Goal: Transaction & Acquisition: Purchase product/service

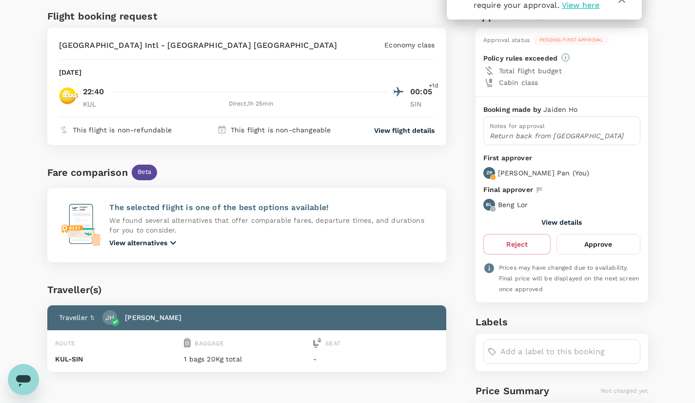
scroll to position [58, 0]
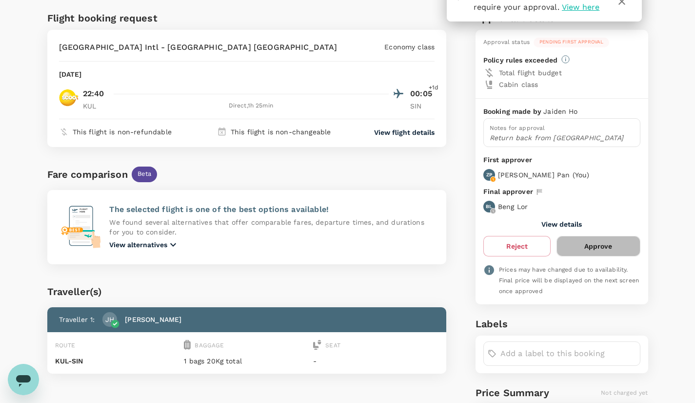
click at [590, 242] on button "Approve" at bounding box center [598, 246] width 83 height 20
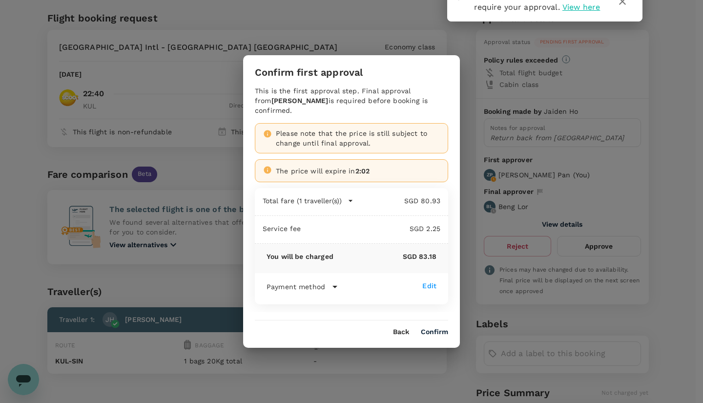
click at [437, 328] on button "Confirm" at bounding box center [434, 332] width 27 height 8
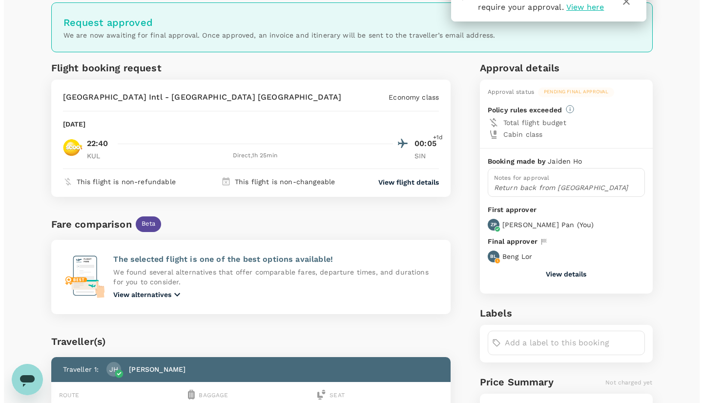
scroll to position [0, 0]
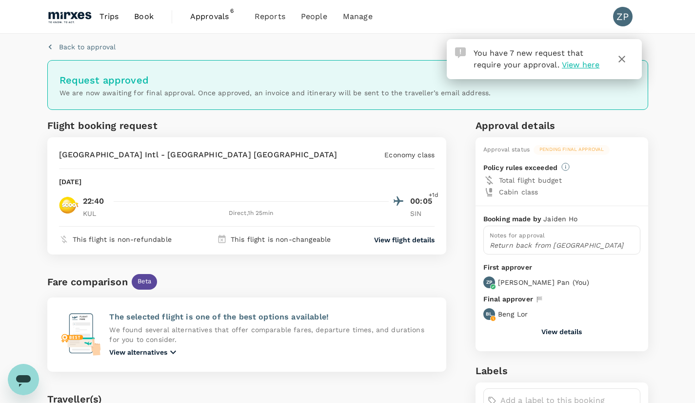
click at [621, 58] on icon "button" at bounding box center [622, 59] width 12 height 12
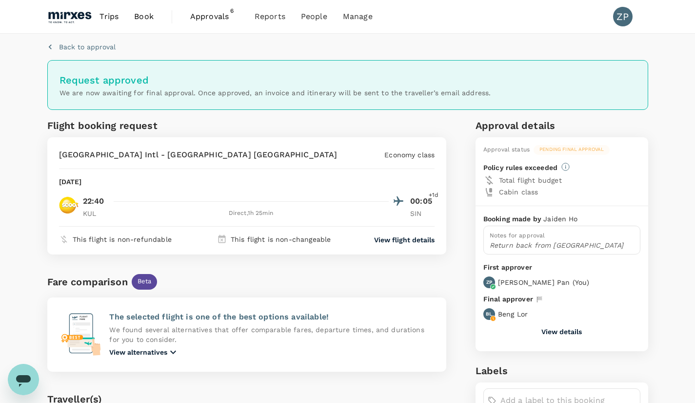
click at [210, 20] on span "Approvals" at bounding box center [214, 17] width 49 height 12
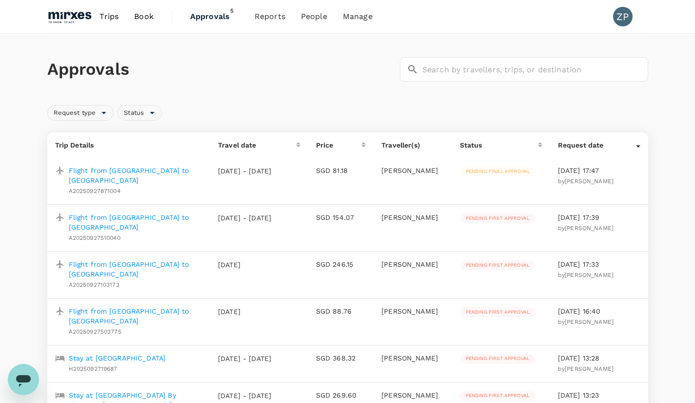
click at [157, 212] on p "Flight from [GEOGRAPHIC_DATA] to [GEOGRAPHIC_DATA]" at bounding box center [136, 222] width 134 height 20
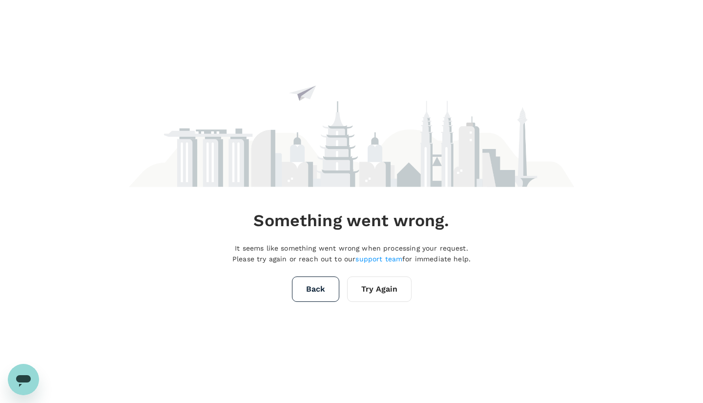
click at [382, 297] on button "Try Again" at bounding box center [379, 288] width 64 height 25
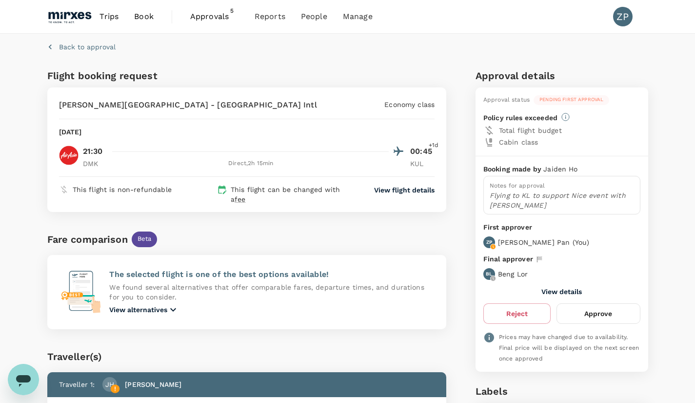
click at [606, 317] on button "Approve" at bounding box center [598, 313] width 83 height 20
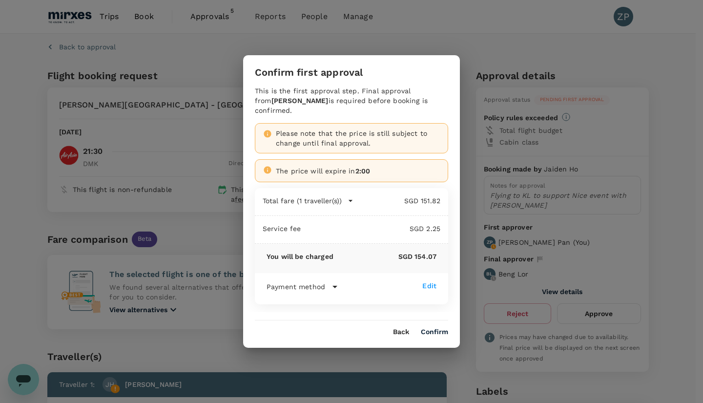
click at [439, 328] on button "Confirm" at bounding box center [434, 332] width 27 height 8
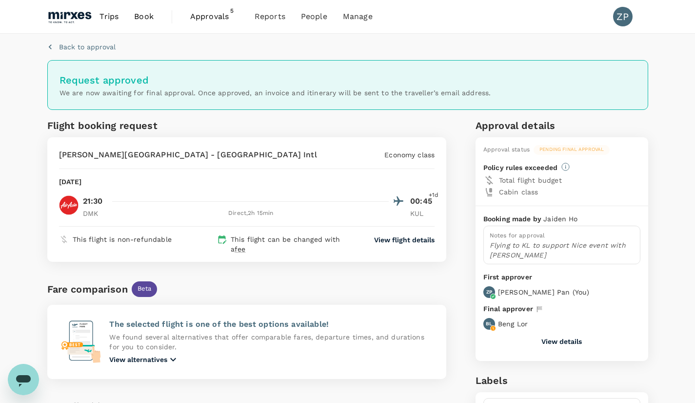
click at [203, 25] on link "Approvals 5" at bounding box center [215, 16] width 64 height 33
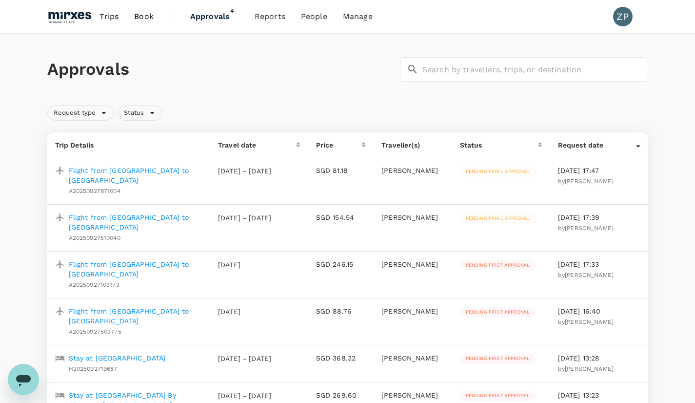
click at [146, 259] on p "Flight from [GEOGRAPHIC_DATA] to [GEOGRAPHIC_DATA]" at bounding box center [136, 269] width 134 height 20
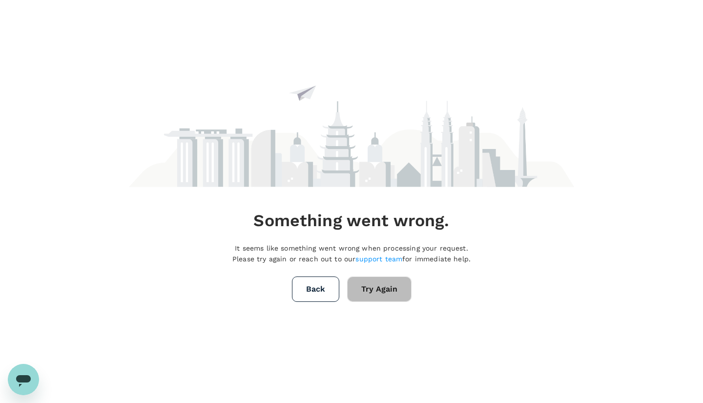
click at [391, 298] on button "Try Again" at bounding box center [379, 288] width 64 height 25
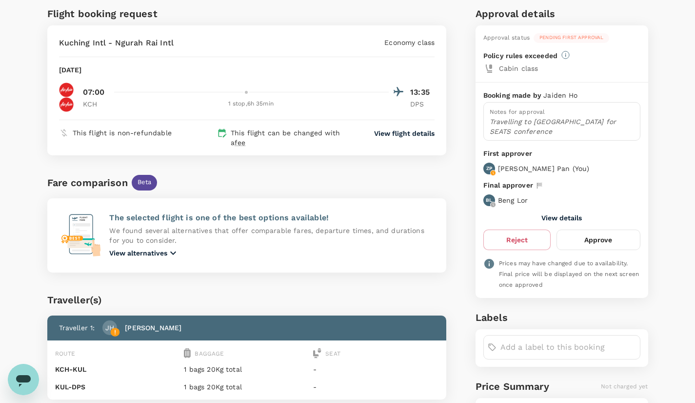
scroll to position [62, 0]
click at [597, 232] on button "Approve" at bounding box center [598, 239] width 83 height 20
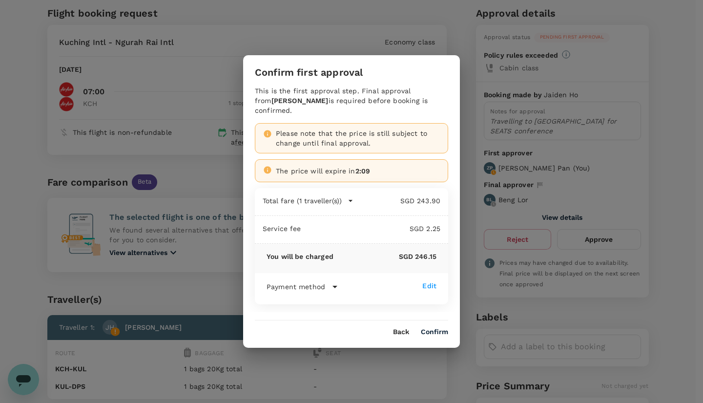
click at [433, 328] on button "Confirm" at bounding box center [434, 332] width 27 height 8
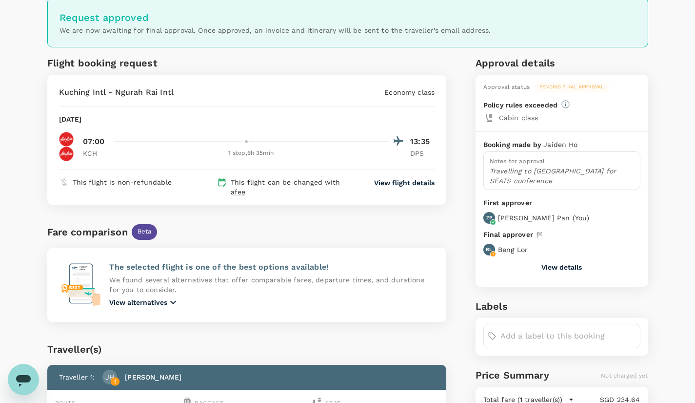
scroll to position [0, 0]
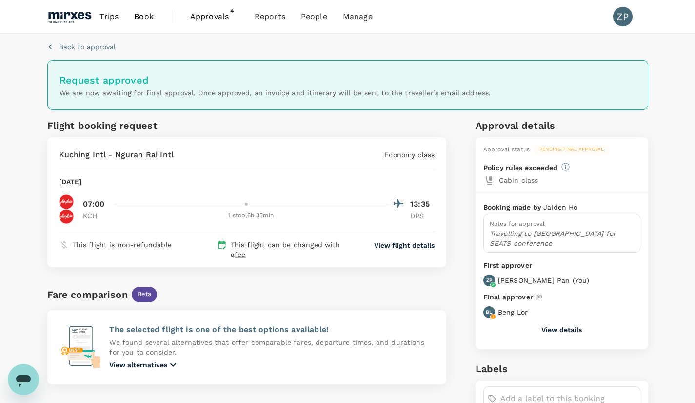
click at [219, 14] on span "Approvals" at bounding box center [214, 17] width 49 height 12
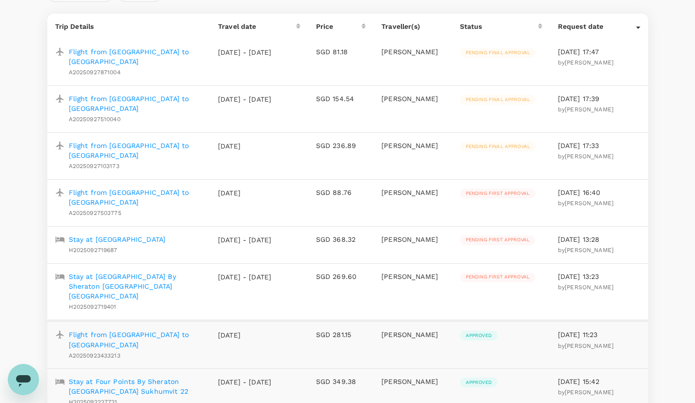
scroll to position [119, 0]
click at [175, 271] on p "Stay at [GEOGRAPHIC_DATA] By Sheraton [GEOGRAPHIC_DATA] [GEOGRAPHIC_DATA]" at bounding box center [136, 285] width 134 height 29
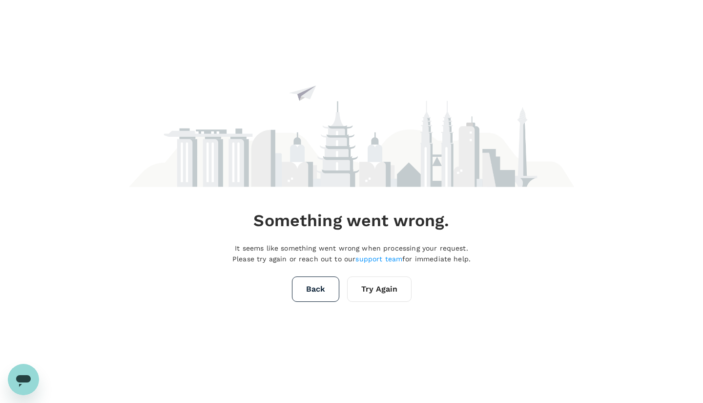
click at [383, 291] on button "Try Again" at bounding box center [379, 288] width 64 height 25
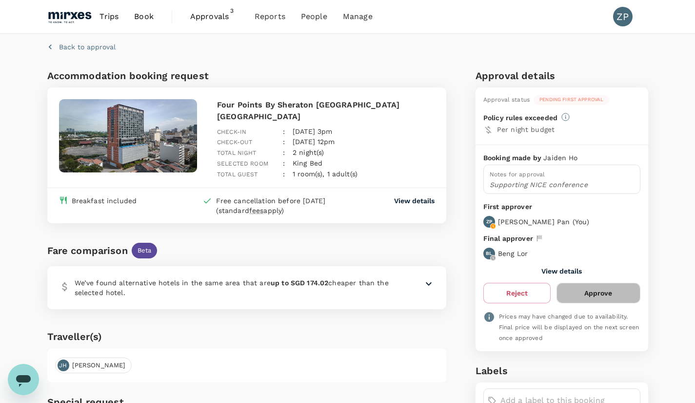
click at [603, 298] on button "Approve" at bounding box center [598, 293] width 83 height 20
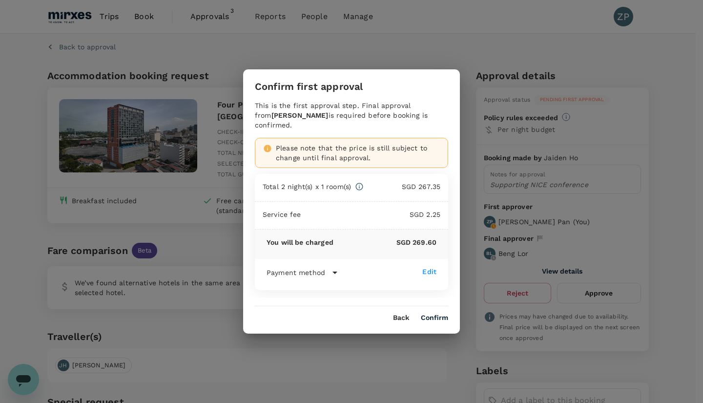
click at [442, 316] on button "Confirm" at bounding box center [434, 318] width 27 height 8
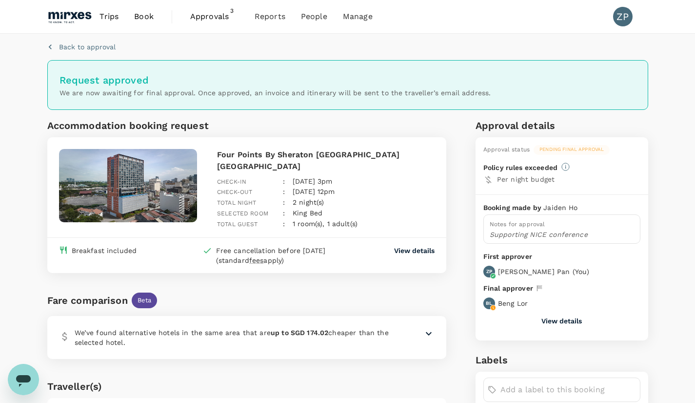
click at [91, 55] on div "Back to approval" at bounding box center [345, 45] width 605 height 30
click at [87, 48] on p "Back to approval" at bounding box center [87, 47] width 57 height 10
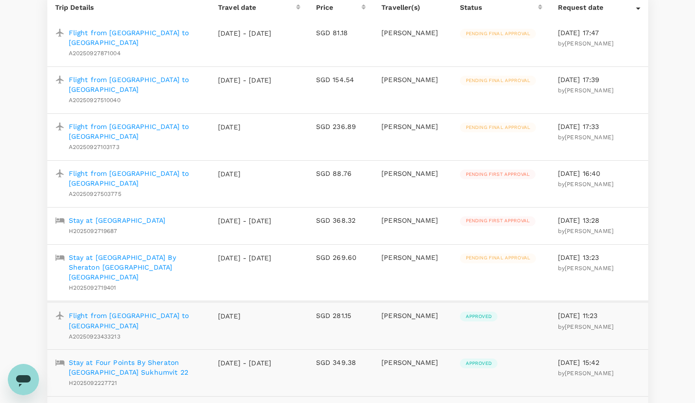
scroll to position [132, 0]
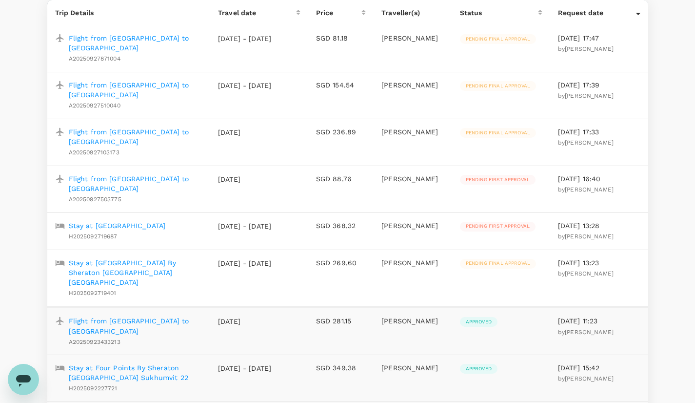
click at [158, 221] on p "Stay at [GEOGRAPHIC_DATA]" at bounding box center [117, 226] width 97 height 10
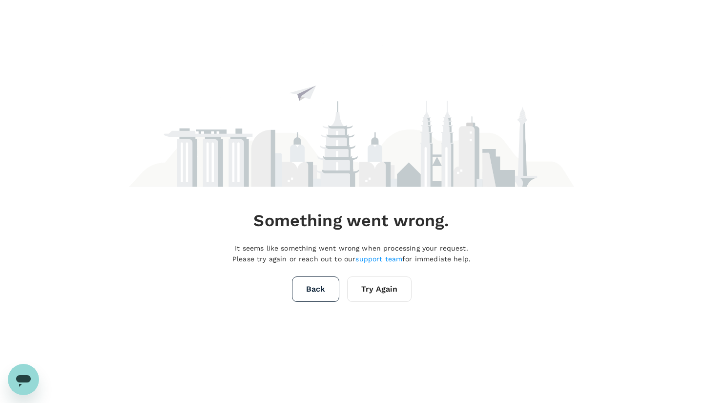
click at [389, 291] on button "Try Again" at bounding box center [379, 288] width 64 height 25
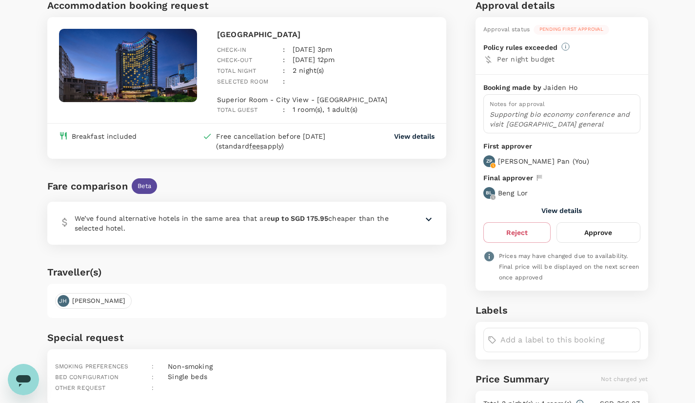
scroll to position [69, 0]
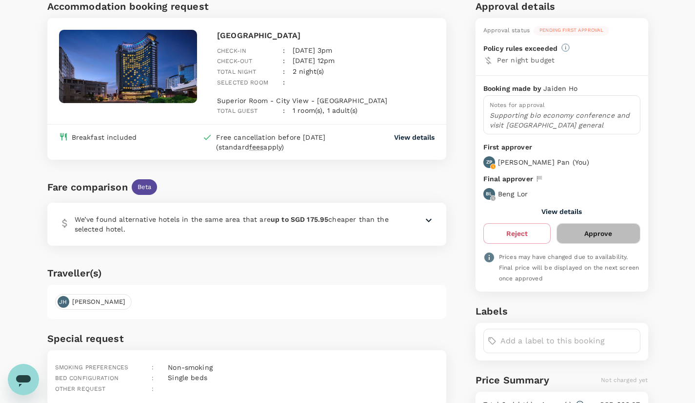
click at [607, 236] on button "Approve" at bounding box center [598, 233] width 83 height 20
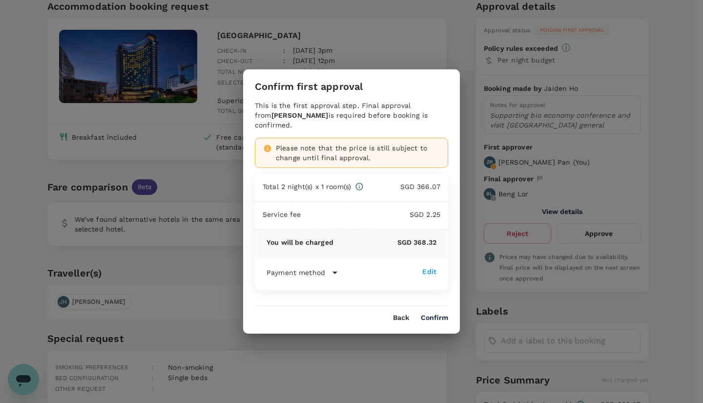
click at [441, 314] on button "Confirm" at bounding box center [434, 318] width 27 height 8
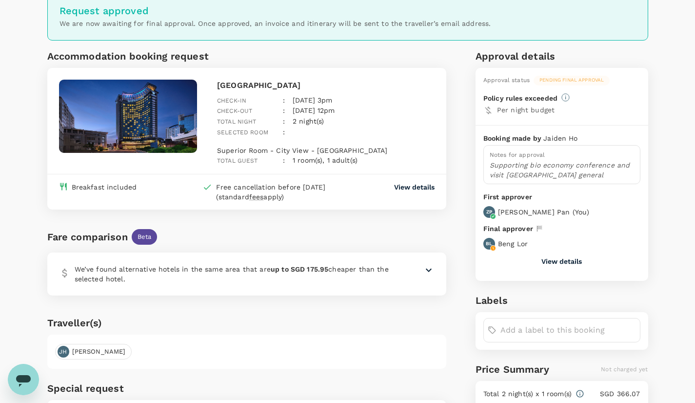
scroll to position [0, 0]
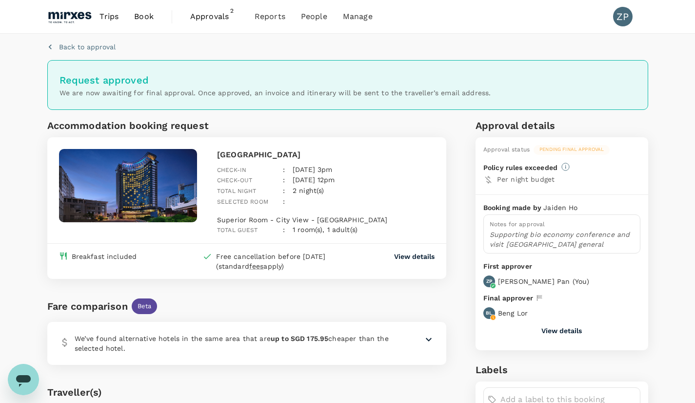
click at [82, 41] on div "Back to approval" at bounding box center [79, 45] width 72 height 15
click at [82, 46] on p "Back to approval" at bounding box center [87, 47] width 57 height 10
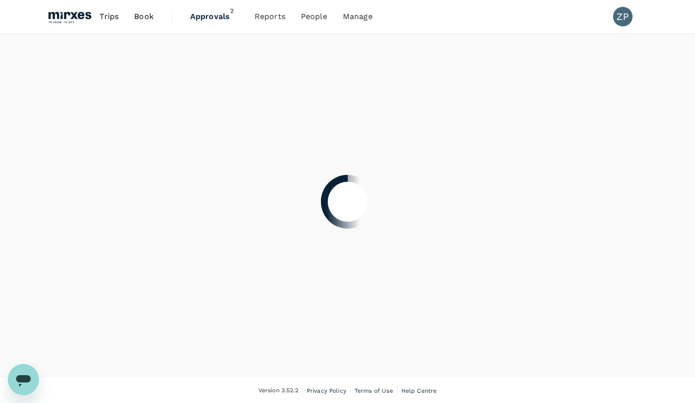
scroll to position [0, 0]
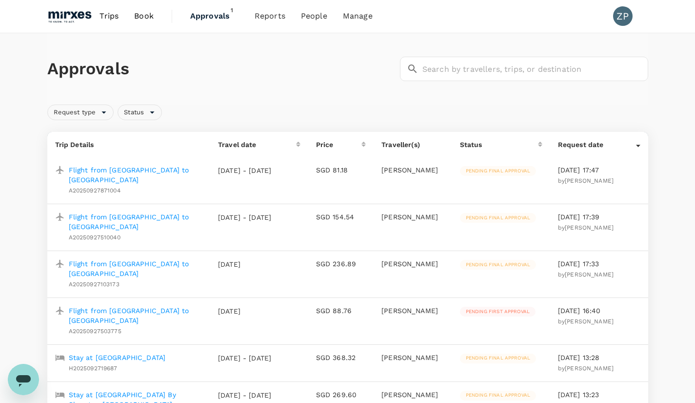
click at [147, 306] on p "Flight from Singapore to Kuching" at bounding box center [136, 316] width 134 height 20
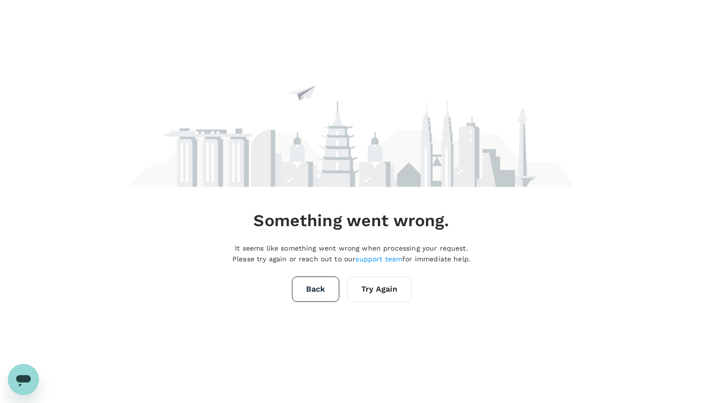
click at [386, 283] on button "Try Again" at bounding box center [379, 288] width 64 height 25
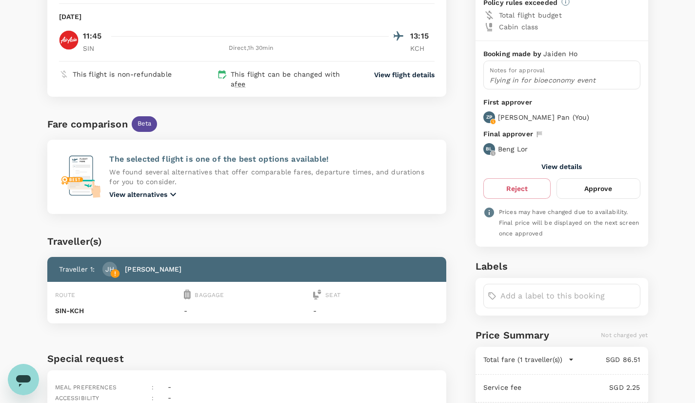
scroll to position [116, 0]
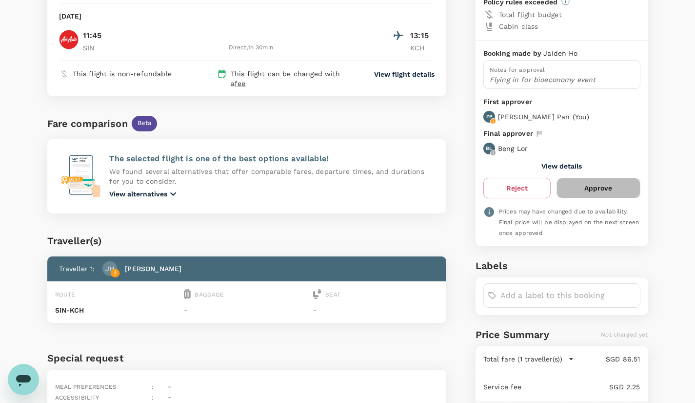
click at [593, 190] on button "Approve" at bounding box center [598, 188] width 83 height 20
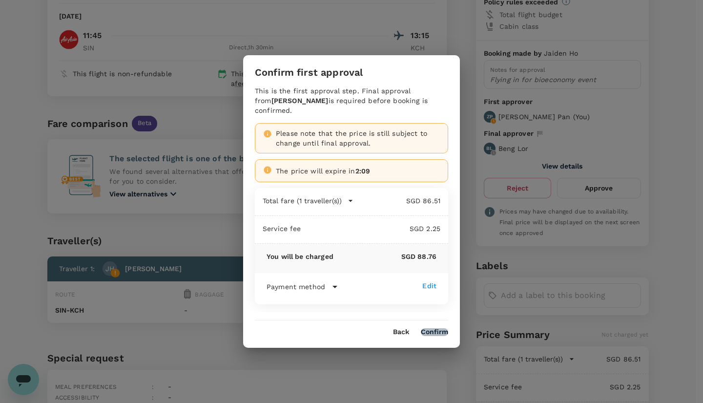
click at [435, 330] on button "Confirm" at bounding box center [434, 332] width 27 height 8
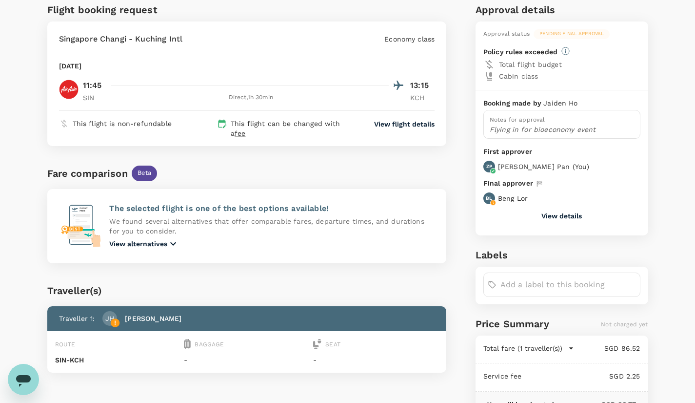
scroll to position [0, 0]
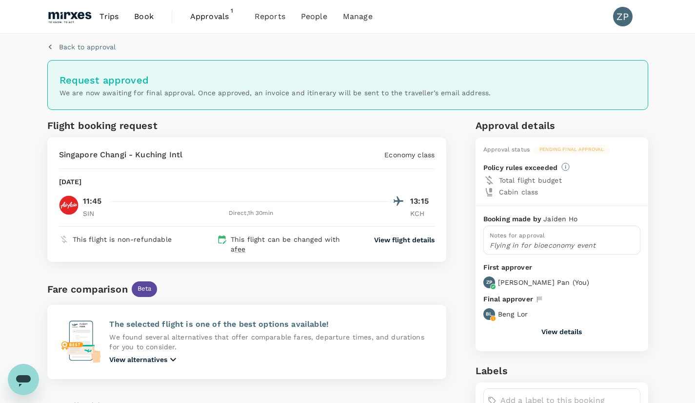
click at [212, 21] on span "Approvals" at bounding box center [214, 17] width 49 height 12
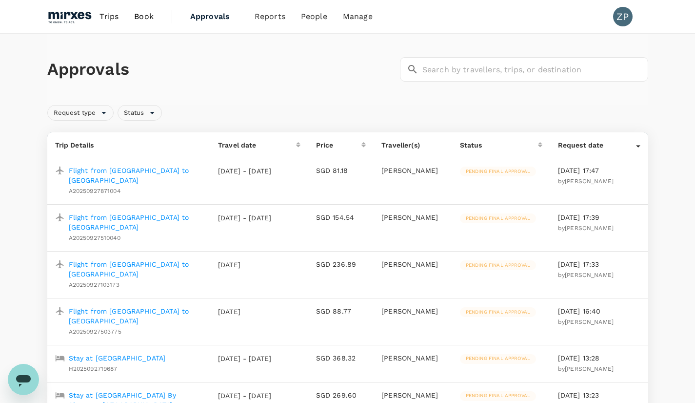
click at [107, 18] on span "Trips" at bounding box center [109, 17] width 19 height 12
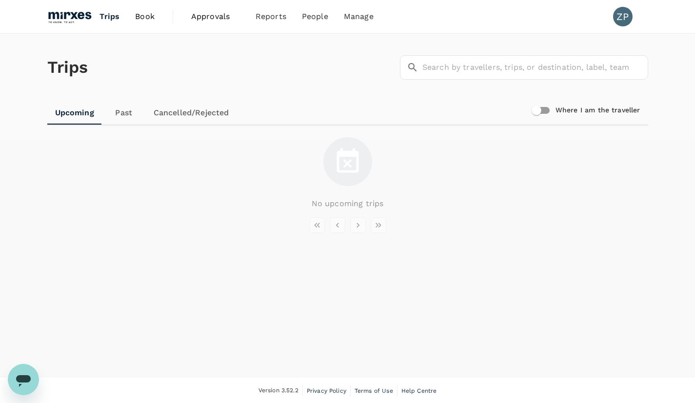
click at [153, 14] on span "Book" at bounding box center [145, 17] width 20 height 12
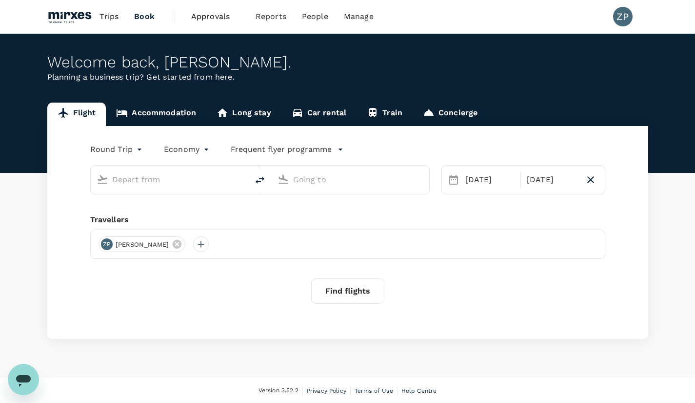
type input "oneway"
type input "Shenzhen, China (any)"
type input "Singapore, Singapore (any)"
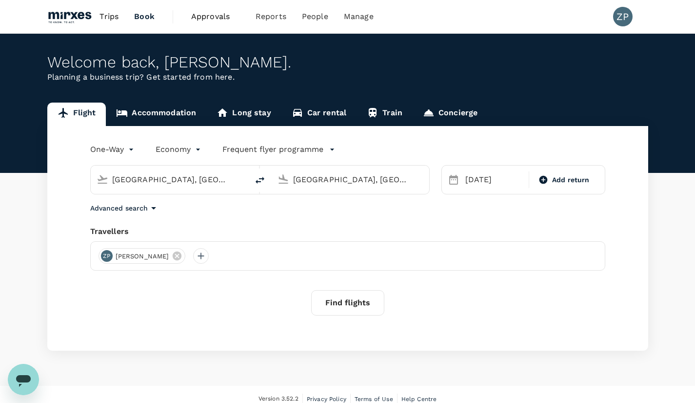
click at [263, 177] on icon "delete" at bounding box center [260, 180] width 12 height 12
type input "Singapore, Singapore (any)"
click at [390, 181] on input "Shenzhen, China (any)" at bounding box center [351, 179] width 116 height 15
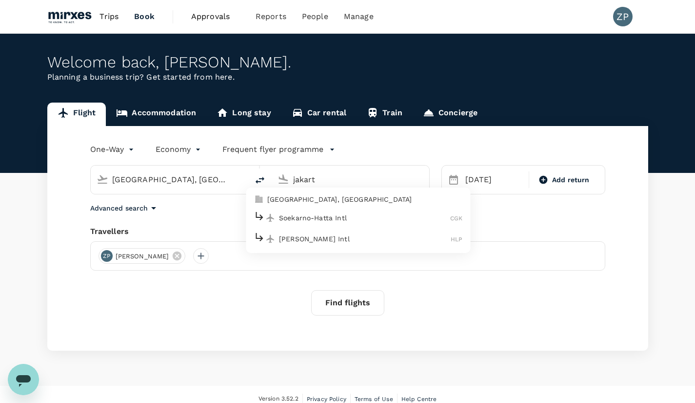
click at [346, 201] on p "Jakarta, Indonesia" at bounding box center [364, 199] width 195 height 10
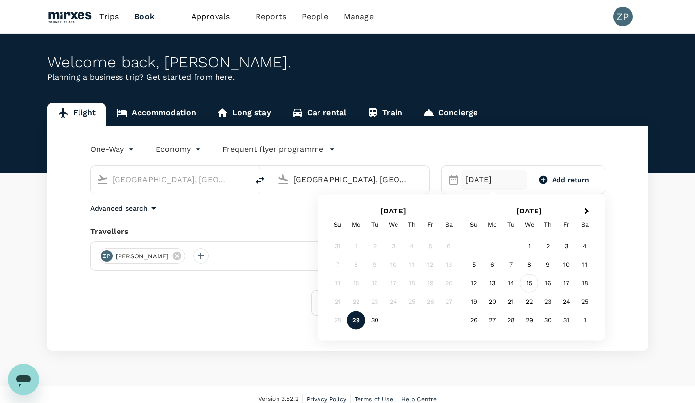
type input "Jakarta, Indonesia (any)"
click at [531, 283] on div "15" at bounding box center [529, 283] width 19 height 19
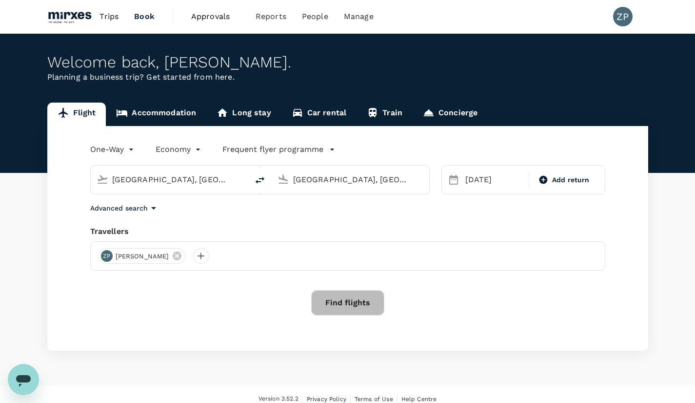
click at [363, 299] on button "Find flights" at bounding box center [347, 302] width 73 height 25
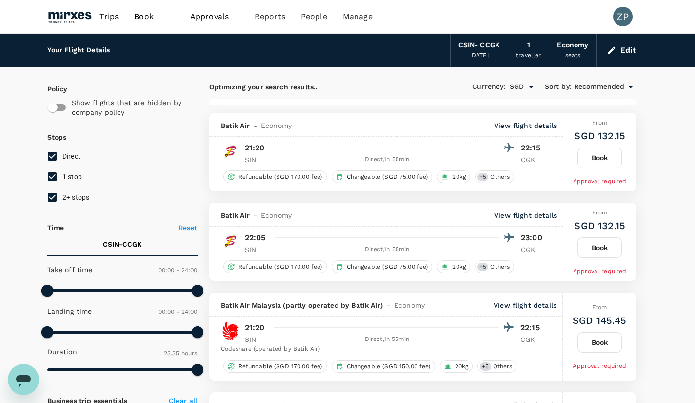
type input "1905"
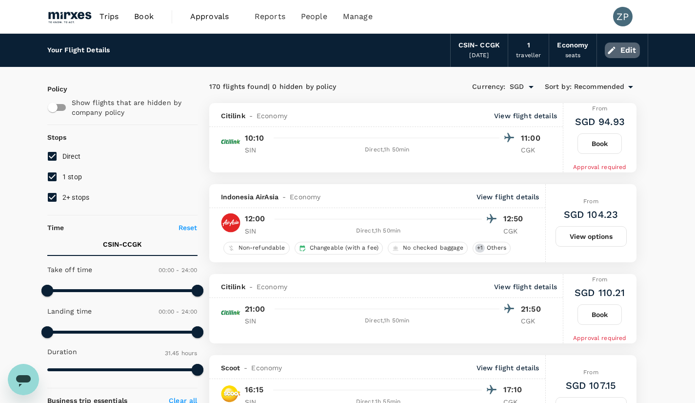
click at [628, 49] on button "Edit" at bounding box center [622, 50] width 35 height 16
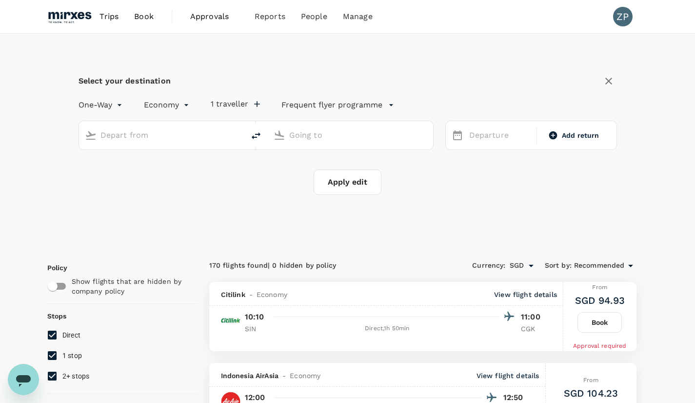
type input "Singapore, Singapore (any)"
type input "Jakarta, Indonesia (any)"
click at [348, 106] on p "Frequent flyer programme" at bounding box center [332, 105] width 101 height 12
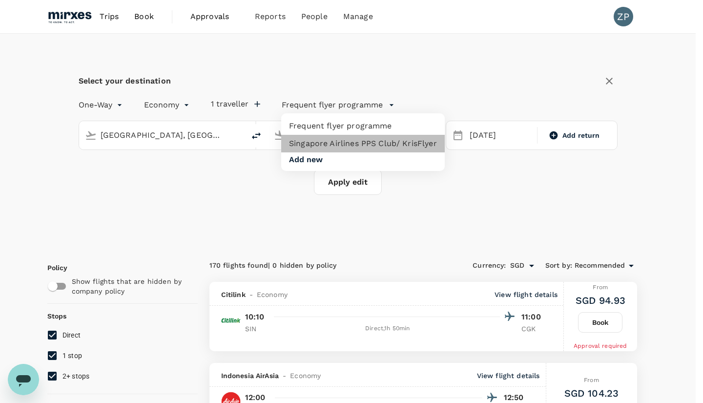
click at [362, 138] on li "Singapore Airlines PPS Club/ KrisFlyer" at bounding box center [362, 144] width 163 height 18
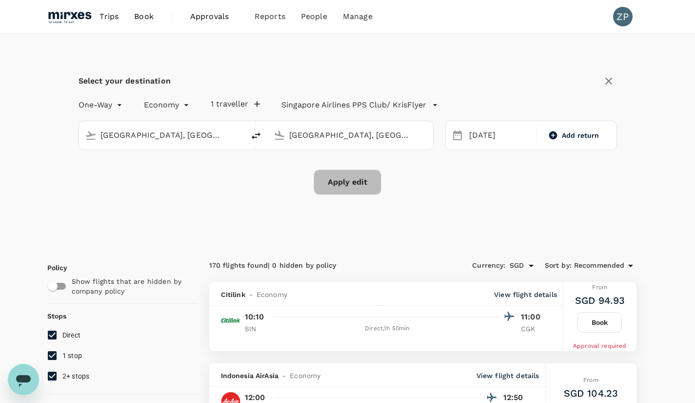
click at [355, 186] on button "Apply edit" at bounding box center [348, 181] width 68 height 25
checkbox input "false"
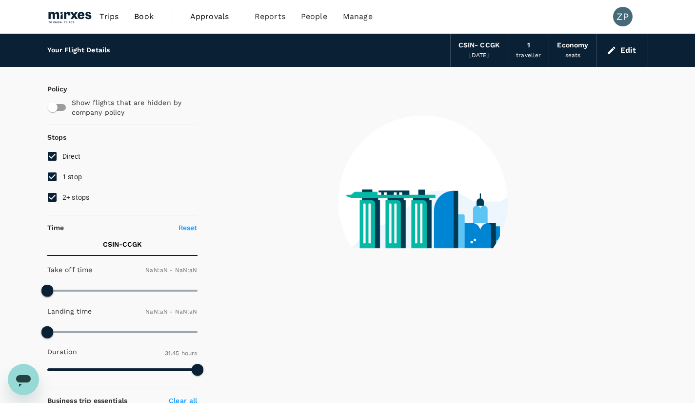
type input "1440"
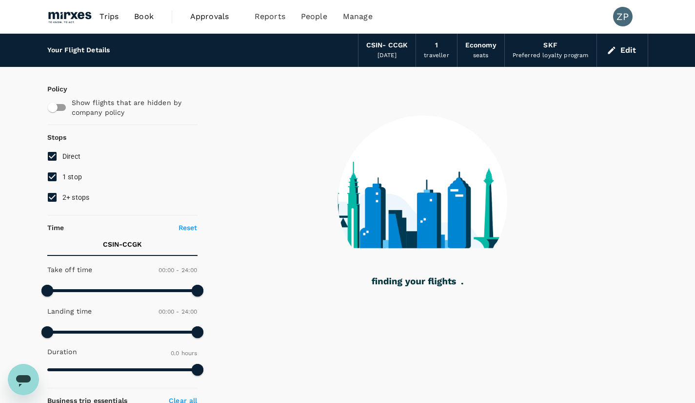
type input "1080"
checkbox input "true"
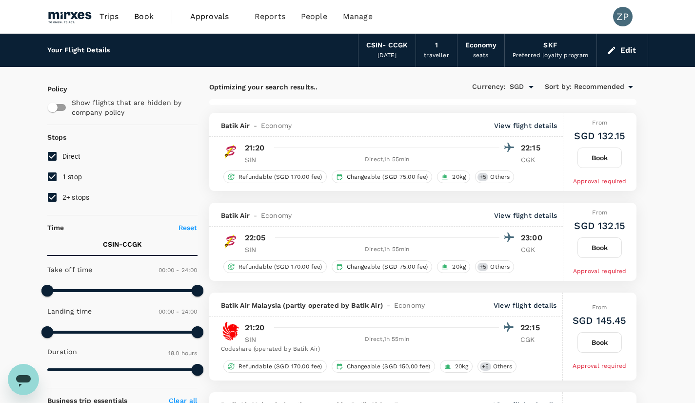
type input "1415"
click at [55, 177] on input "1 stop" at bounding box center [52, 176] width 20 height 20
checkbox input "false"
click at [53, 196] on input "2+ stops" at bounding box center [52, 197] width 20 height 20
checkbox input "false"
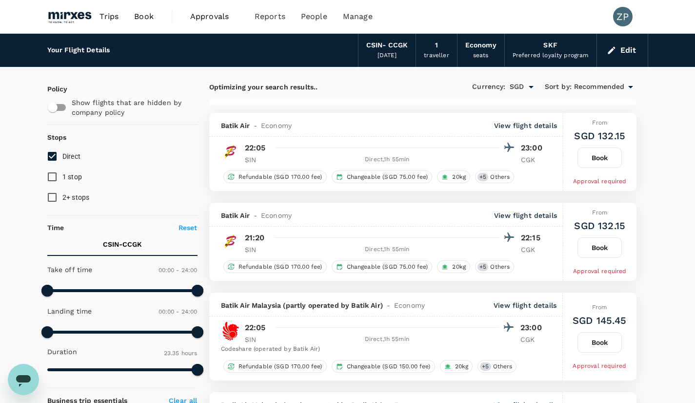
type input "1905"
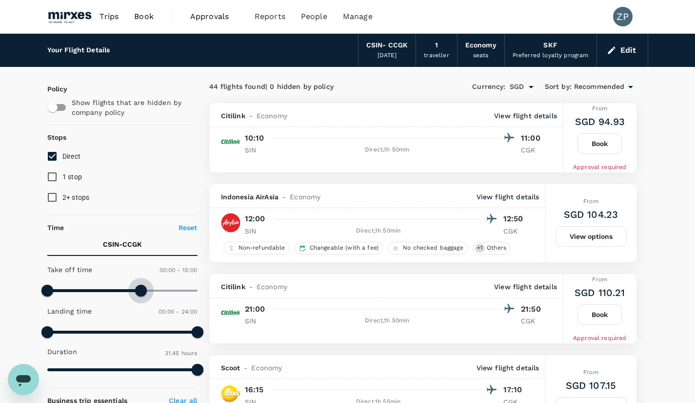
type input "780"
drag, startPoint x: 197, startPoint y: 293, endPoint x: 128, endPoint y: 301, distance: 69.7
click at [128, 301] on div "Take off time 00:00 - 13:00 Landing time 00:00 - 24:00 Duration 31.45 hours" at bounding box center [120, 320] width 154 height 121
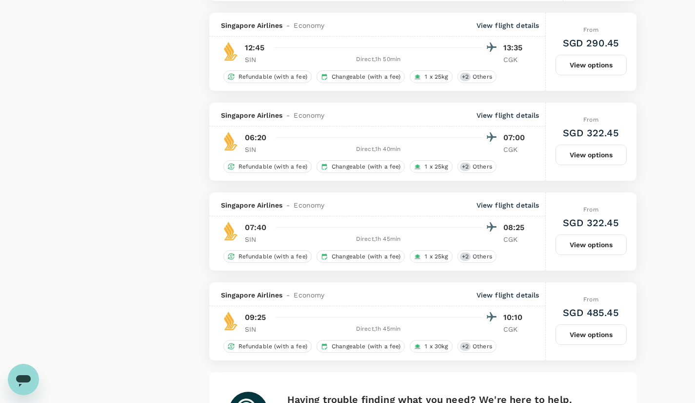
scroll to position [1252, 0]
click at [593, 66] on button "View options" at bounding box center [591, 65] width 71 height 20
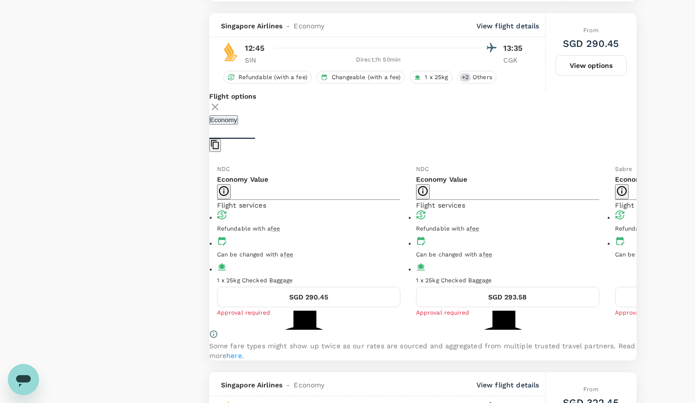
scroll to position [1267, 0]
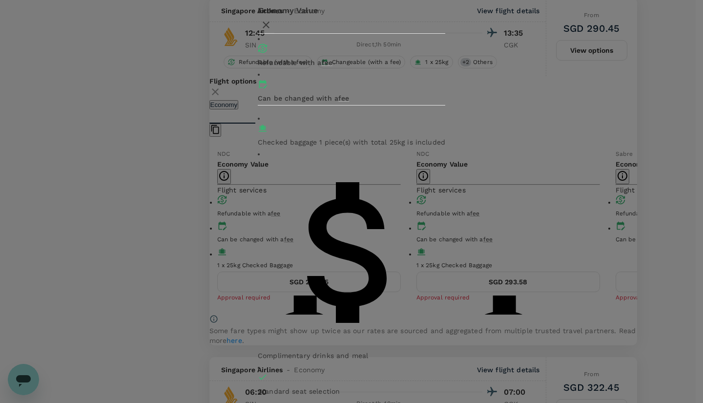
click at [269, 28] on icon "button" at bounding box center [266, 24] width 7 height 7
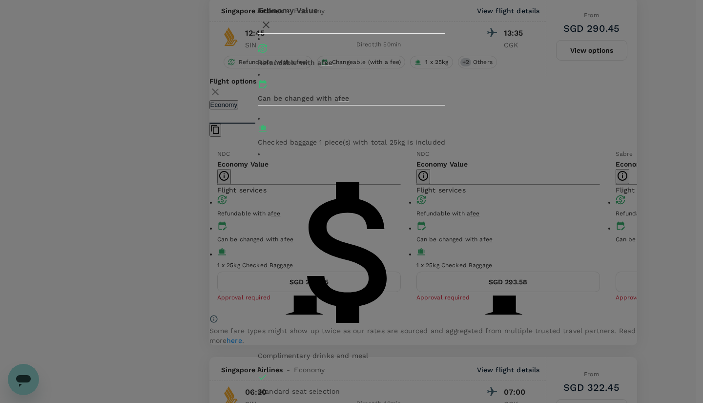
click at [445, 33] on div at bounding box center [351, 25] width 187 height 17
click at [272, 31] on icon "button" at bounding box center [266, 25] width 12 height 12
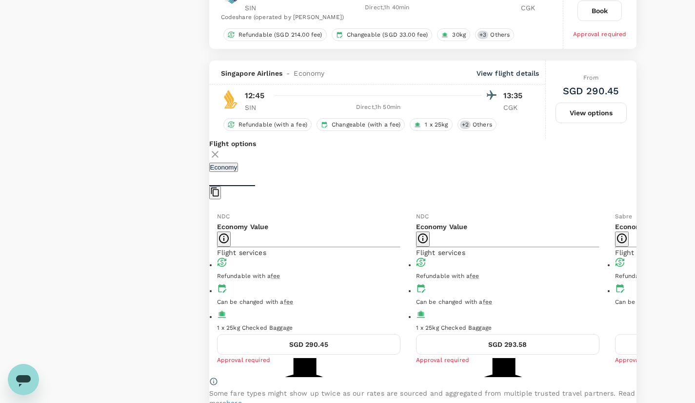
scroll to position [1205, 0]
click at [316, 339] on button "SGD 290.45" at bounding box center [309, 344] width 184 height 20
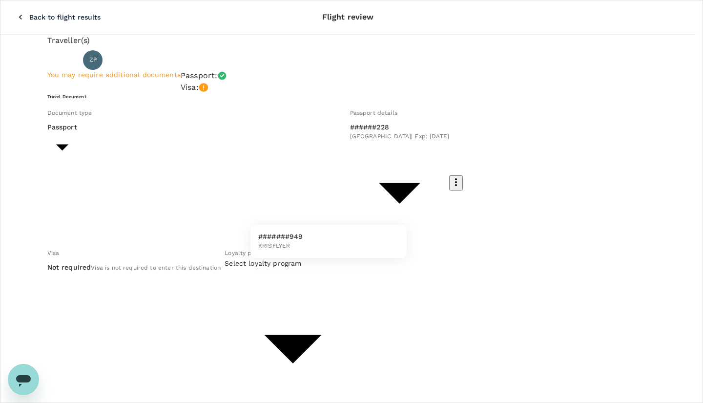
click at [368, 241] on li "#######949 KRISFLYER" at bounding box center [328, 240] width 156 height 25
type input "c69eac34-844e-4145-8440-d3f369221fb5"
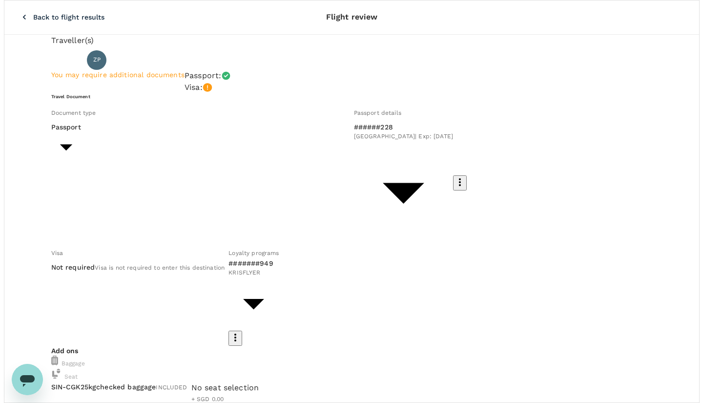
scroll to position [39, 0]
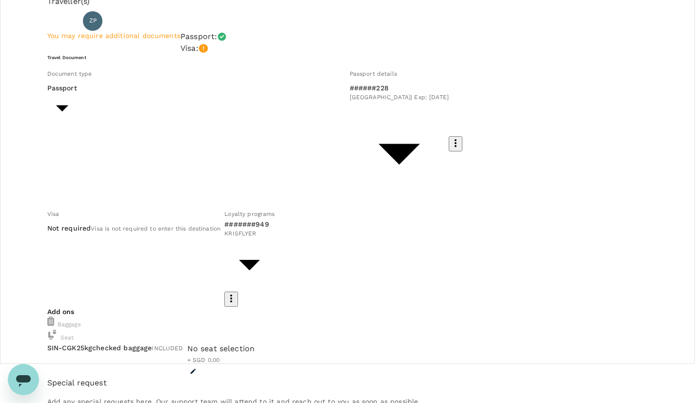
click at [197, 368] on icon "button" at bounding box center [193, 371] width 7 height 7
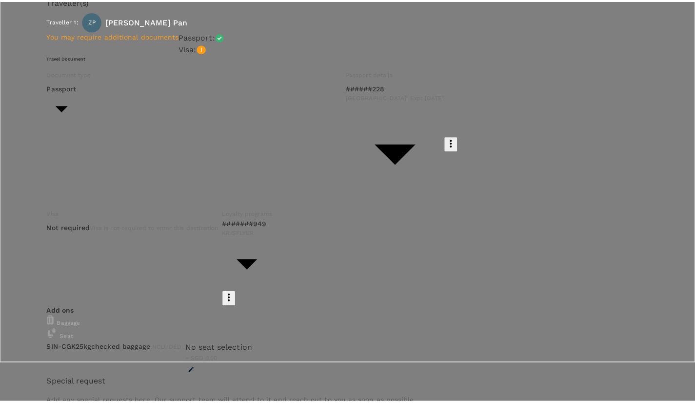
scroll to position [470, 0]
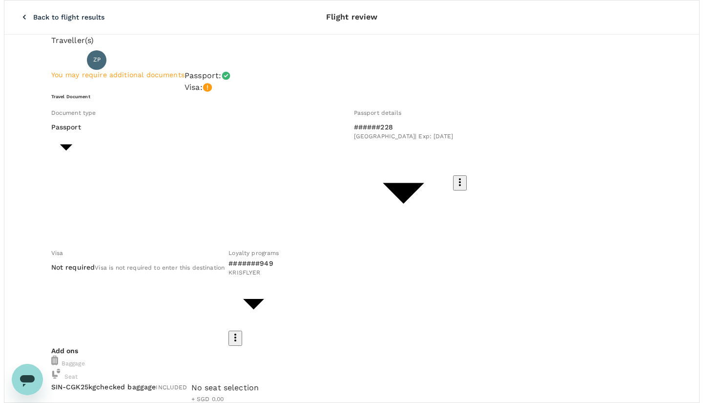
scroll to position [39, 0]
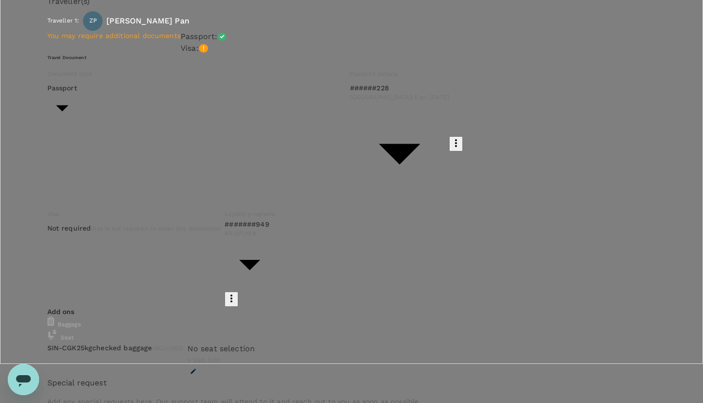
type input "9fbbbe2b-f4ca-495e-a82e-e84c83b30aa5"
type textarea "Talk organized by UBS and Howden. Flight is sponsored and can be claimed from H…"
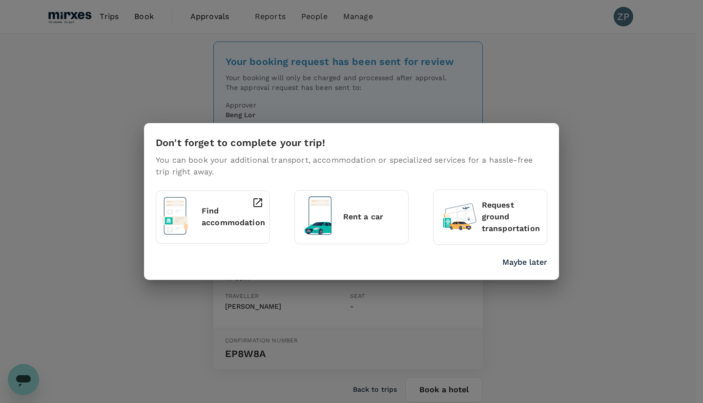
click at [534, 262] on p "Maybe later" at bounding box center [524, 262] width 45 height 12
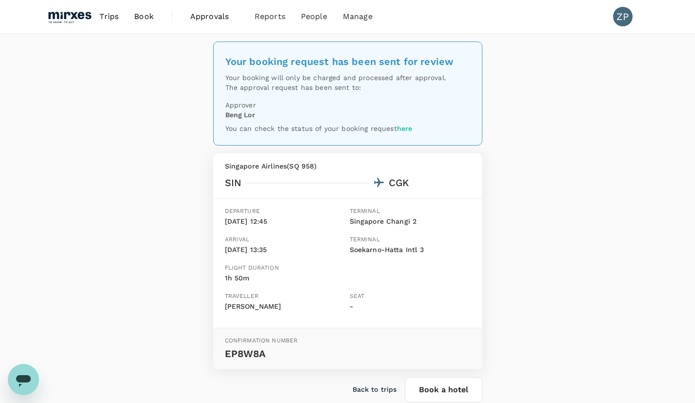
click at [145, 19] on span "Book" at bounding box center [144, 17] width 20 height 12
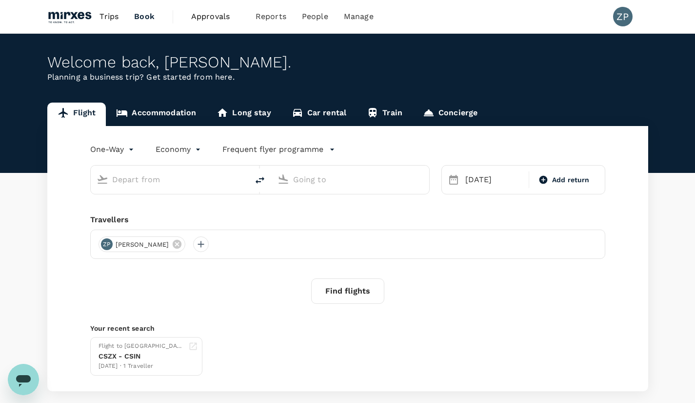
type input "Singapore, Singapore (any)"
type input "Jakarta, Indonesia (any)"
type input "Singapore, Singapore (any)"
type input "Jakarta, Indonesia (any)"
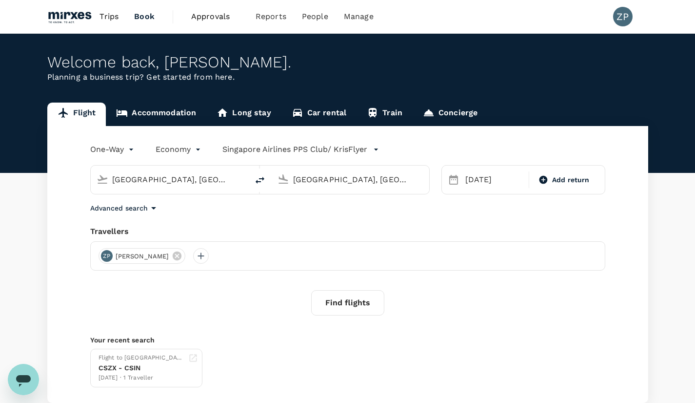
click at [262, 184] on icon "delete" at bounding box center [260, 180] width 12 height 12
type input "Jakarta, Indonesia (any)"
drag, startPoint x: 409, startPoint y: 182, endPoint x: 271, endPoint y: 182, distance: 138.1
click at [271, 182] on div "Jakarta, Indonesia (any) Singapore, Singapore (any)" at bounding box center [260, 179] width 340 height 29
click at [408, 184] on input "Singapore, Singapore (any)" at bounding box center [351, 179] width 116 height 15
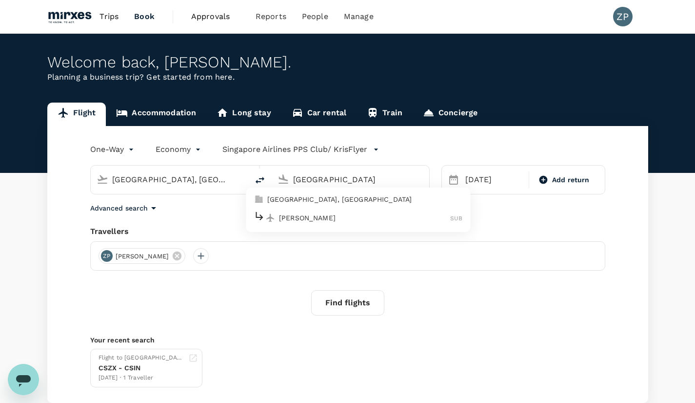
click at [368, 201] on p "Surabaya, Indonesia" at bounding box center [364, 199] width 195 height 10
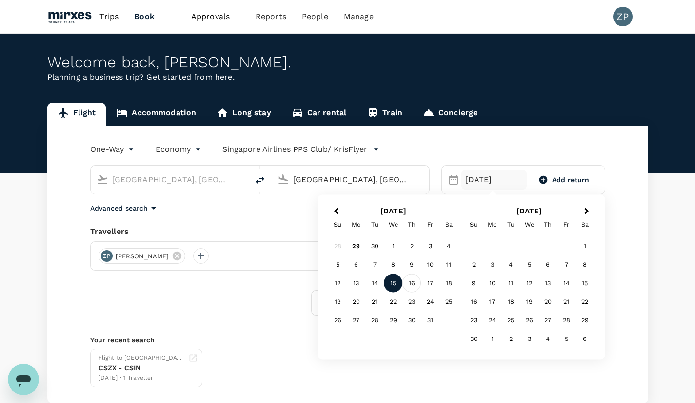
type input "Surabaya, Indonesia (any)"
click at [416, 287] on div "16" at bounding box center [412, 283] width 19 height 19
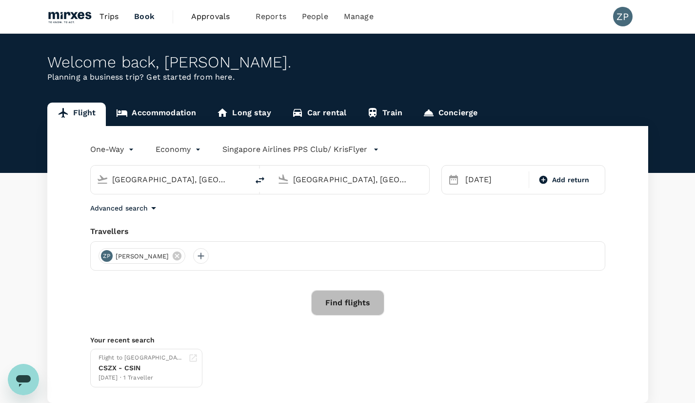
click at [350, 309] on button "Find flights" at bounding box center [347, 302] width 73 height 25
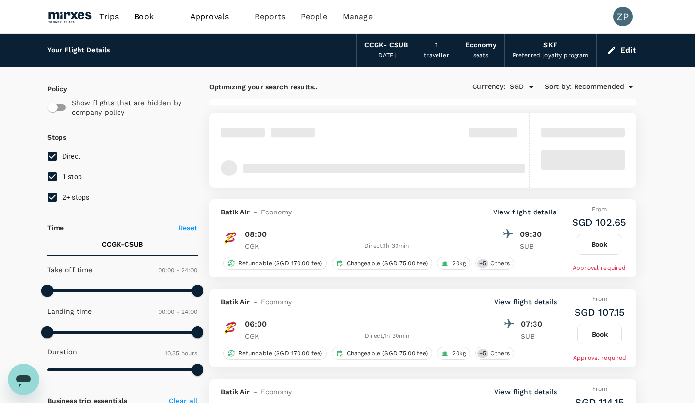
click at [478, 185] on div at bounding box center [369, 167] width 320 height 39
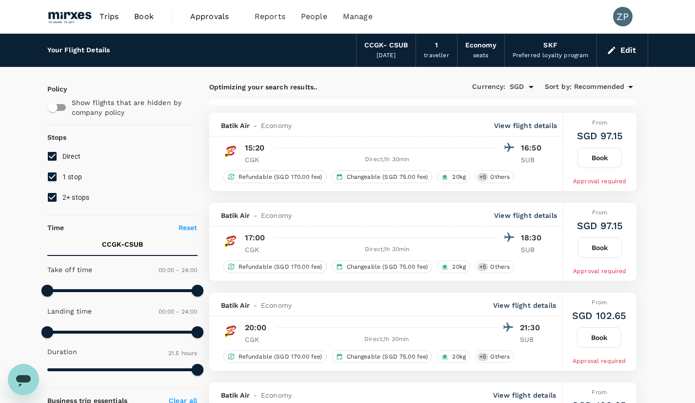
type input "1345"
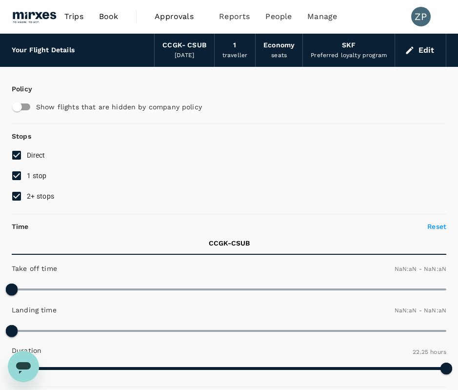
type input "1440"
type input "SGD"
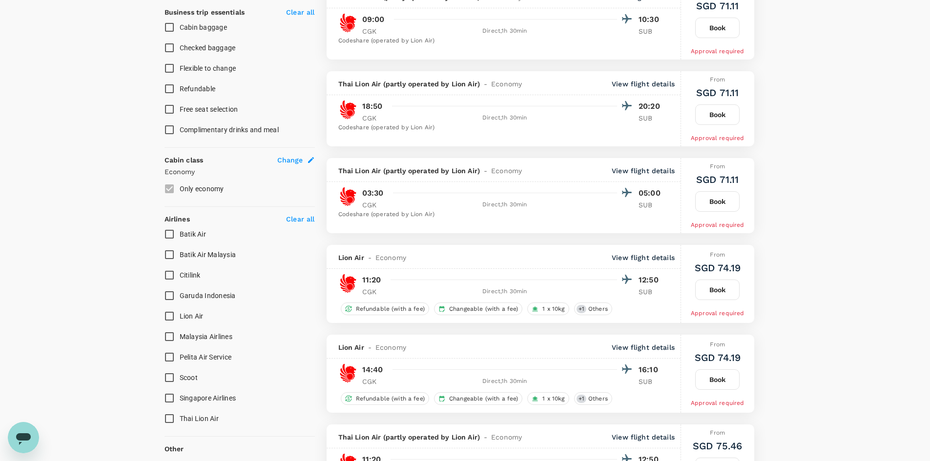
scroll to position [388, 0]
click at [594, 313] on div "+ 1 Others" at bounding box center [593, 308] width 38 height 13
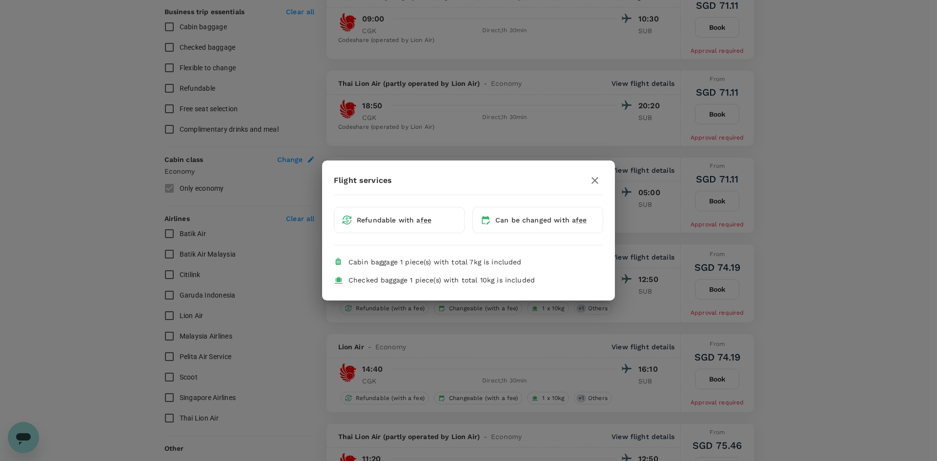
click at [593, 180] on icon "button" at bounding box center [595, 181] width 12 height 12
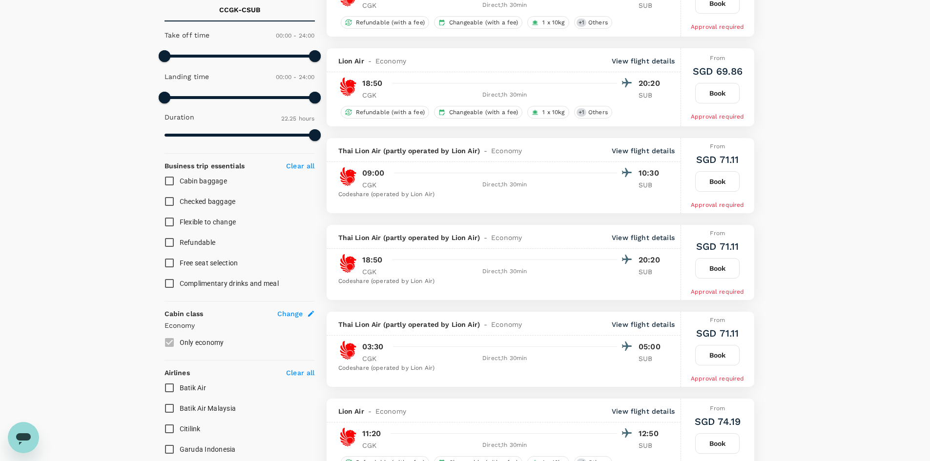
scroll to position [0, 0]
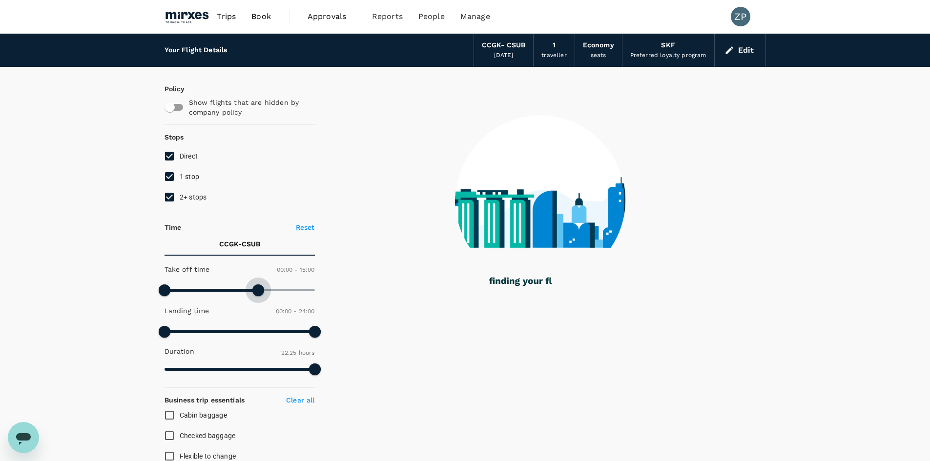
type input "900"
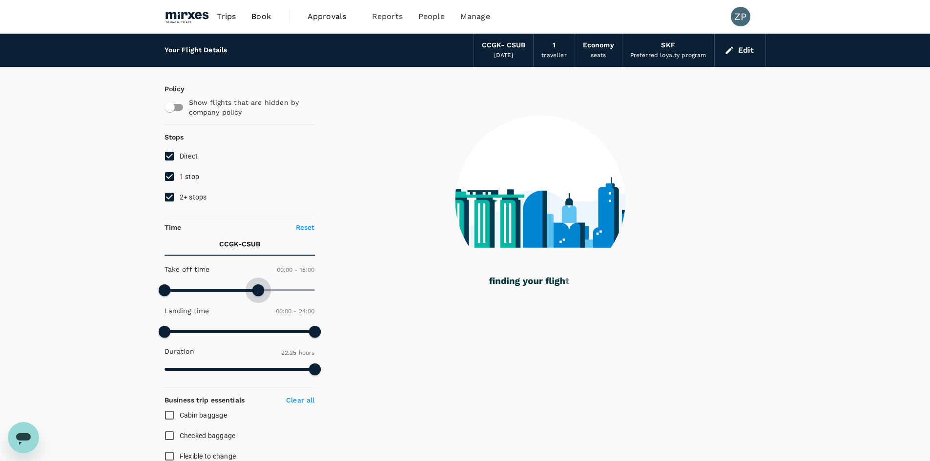
drag, startPoint x: 316, startPoint y: 288, endPoint x: 259, endPoint y: 290, distance: 57.6
click at [259, 290] on span at bounding box center [258, 291] width 12 height 12
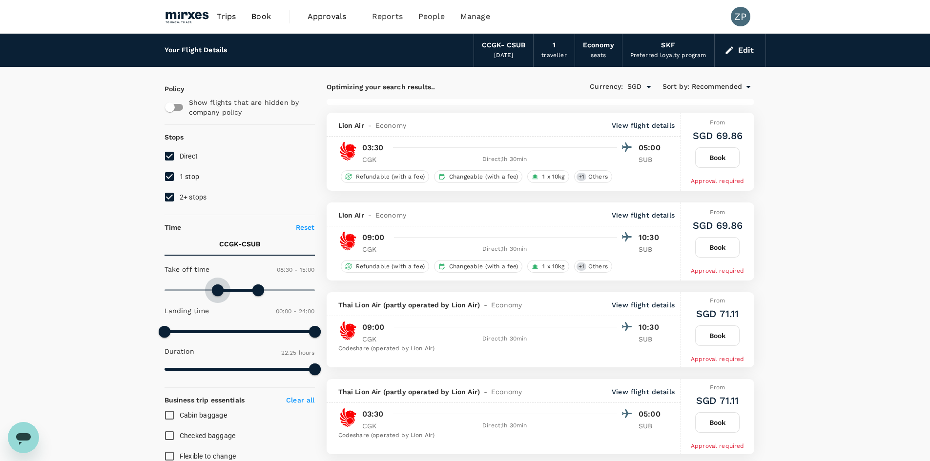
type input "570"
drag, startPoint x: 165, startPoint y: 291, endPoint x: 225, endPoint y: 302, distance: 61.1
click at [225, 302] on div "Take off time 09:30 - 15:00 Landing time 00:00 - 24:00 Duration 22.25 hours" at bounding box center [238, 320] width 154 height 121
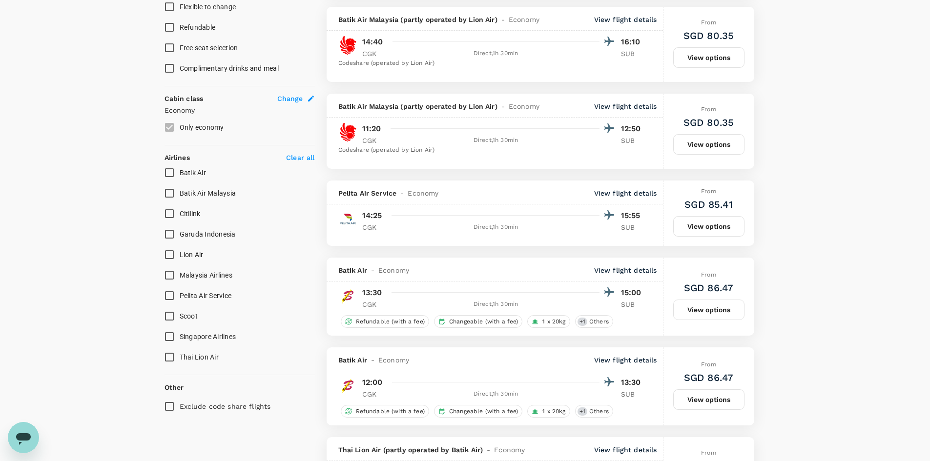
scroll to position [462, 0]
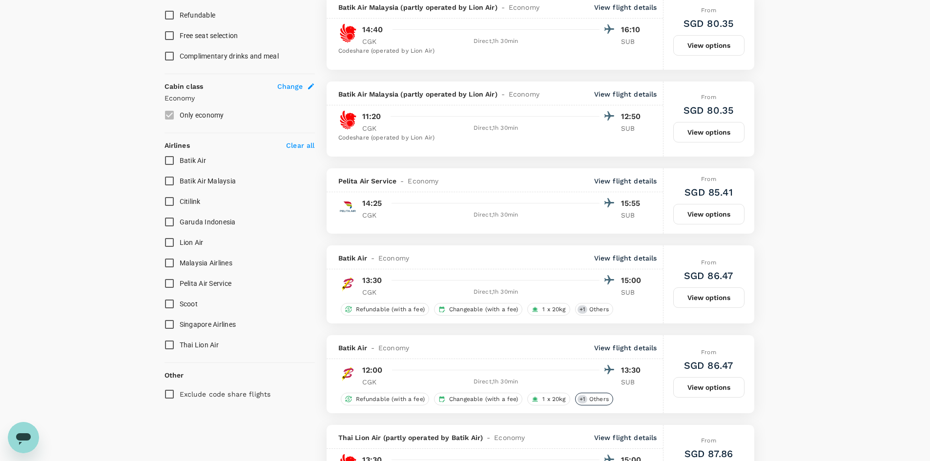
click at [597, 402] on span "Others" at bounding box center [598, 399] width 27 height 8
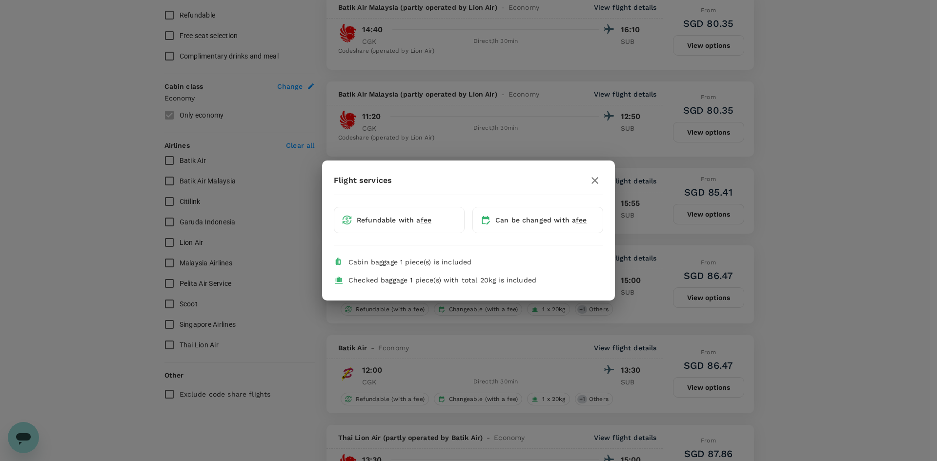
click at [595, 180] on icon "button" at bounding box center [595, 181] width 12 height 12
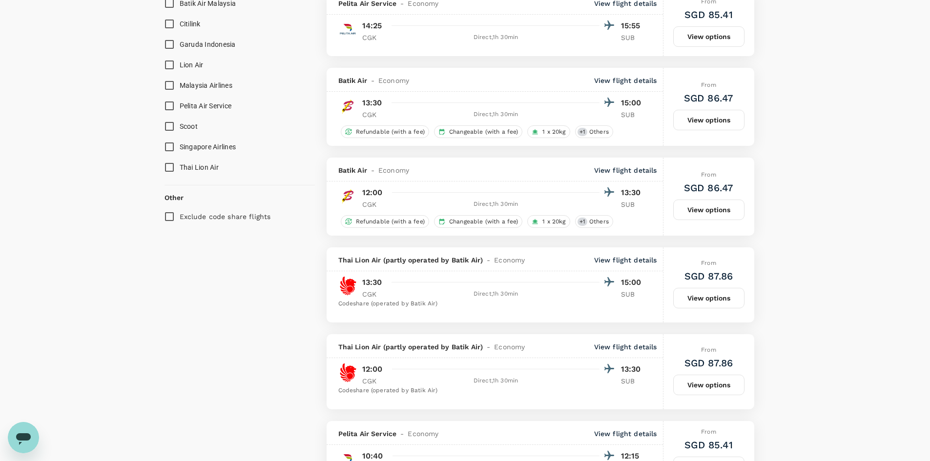
scroll to position [637, 0]
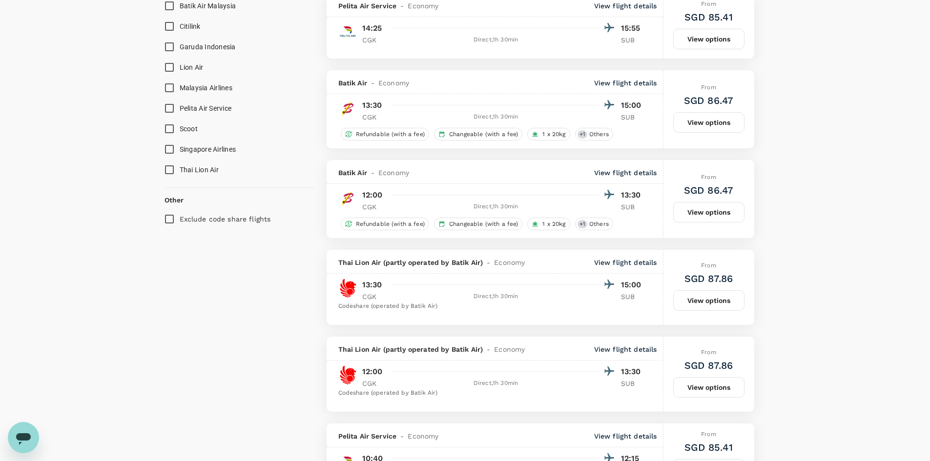
click at [695, 219] on button "View options" at bounding box center [708, 212] width 71 height 20
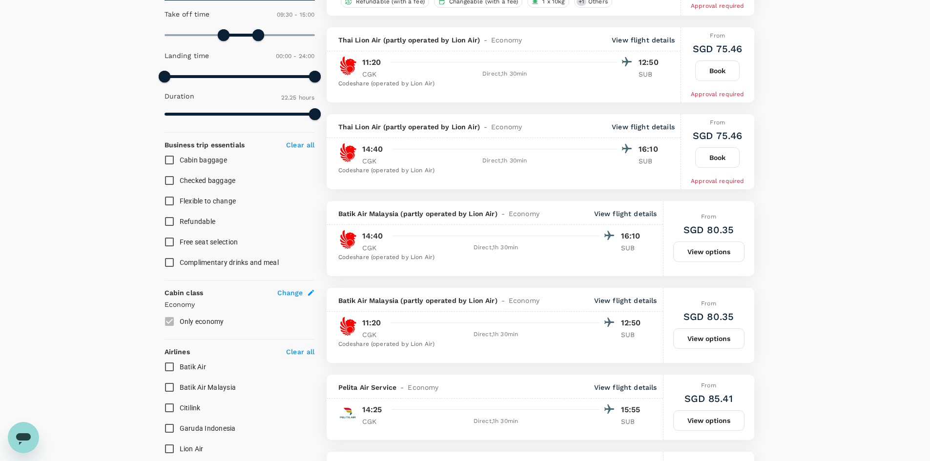
scroll to position [0, 0]
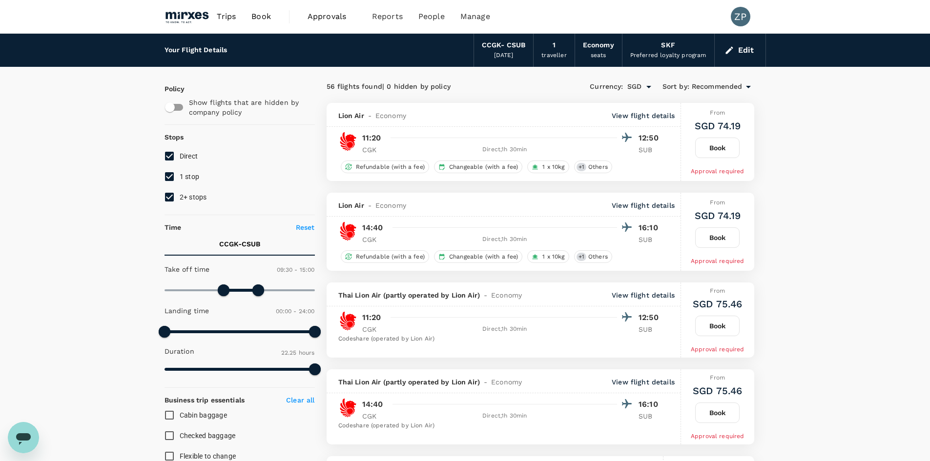
click at [500, 47] on div "CCGK - CSUB" at bounding box center [504, 45] width 44 height 11
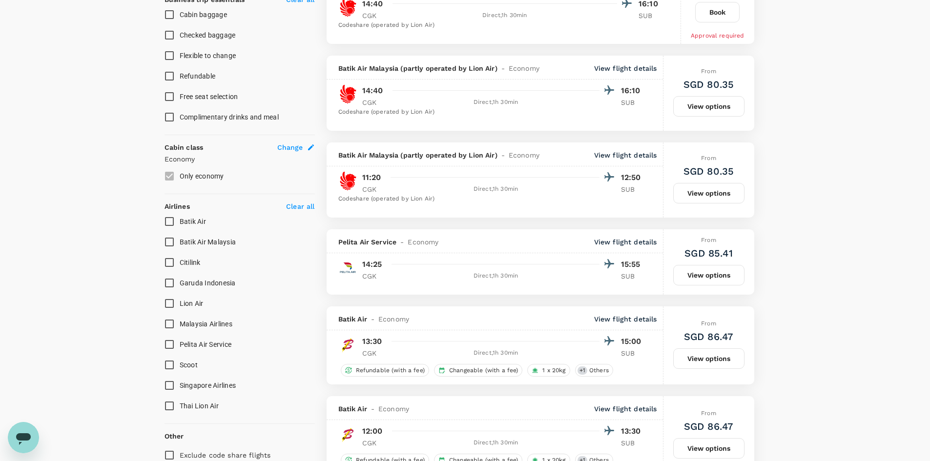
scroll to position [502, 0]
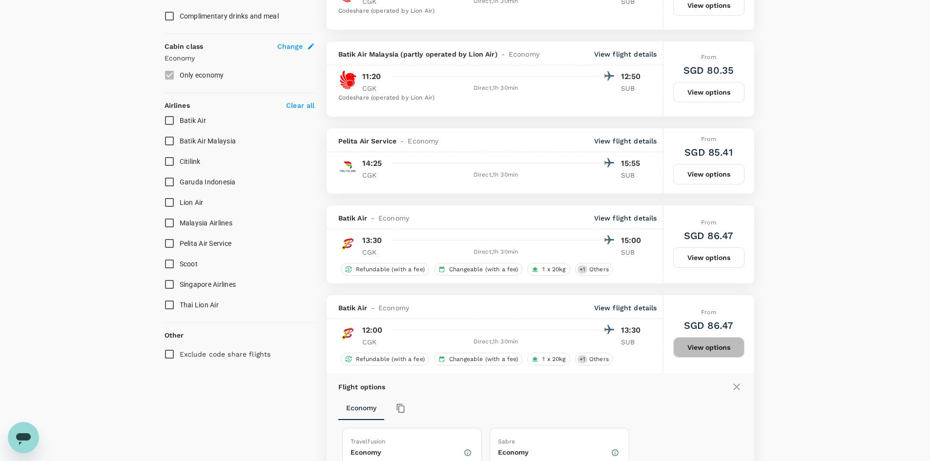
click at [695, 348] on button "View options" at bounding box center [708, 347] width 71 height 20
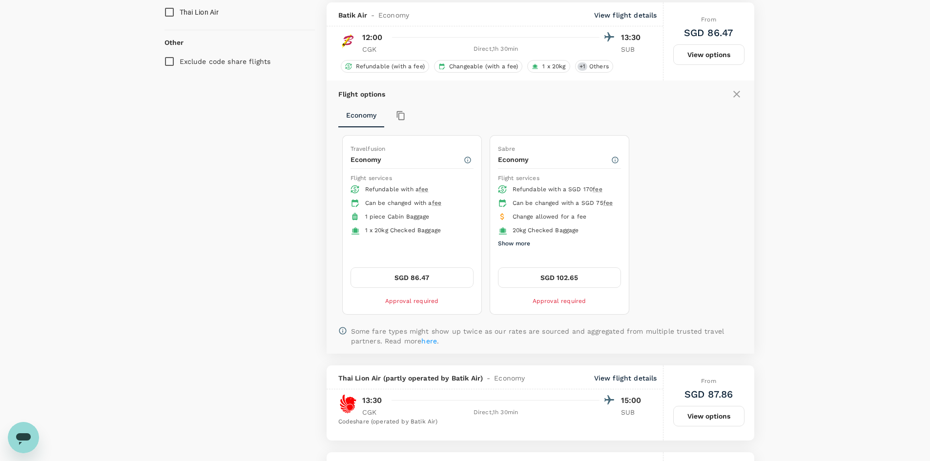
scroll to position [797, 0]
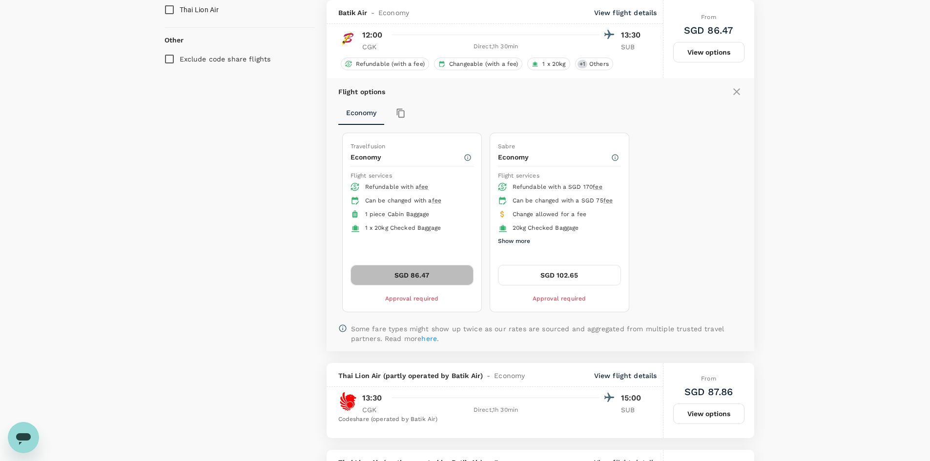
click at [442, 283] on button "SGD 86.47" at bounding box center [411, 275] width 123 height 20
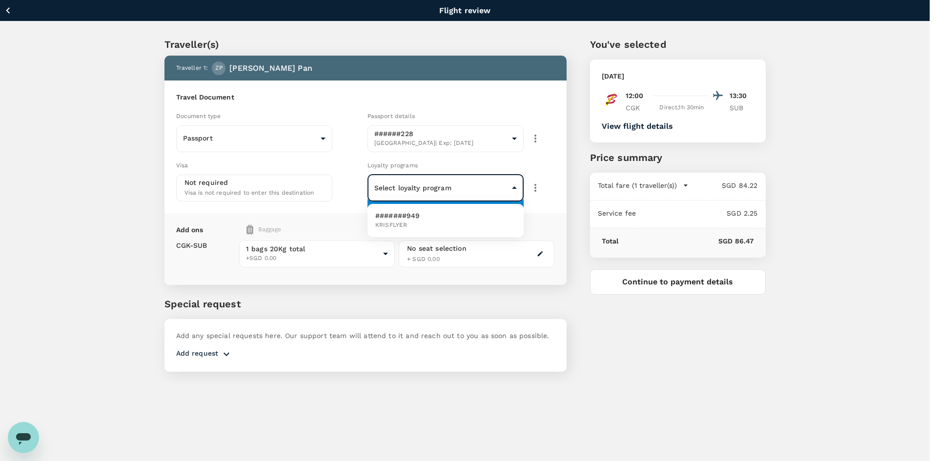
click at [491, 192] on body "Back to flight results Flight review Traveller(s) Traveller 1 : ZP Zhao Pan Tra…" at bounding box center [468, 244] width 937 height 488
click at [469, 228] on li "#######949 KRISFLYER" at bounding box center [446, 220] width 156 height 25
type input "c69eac34-844e-4145-8440-d3f369221fb5"
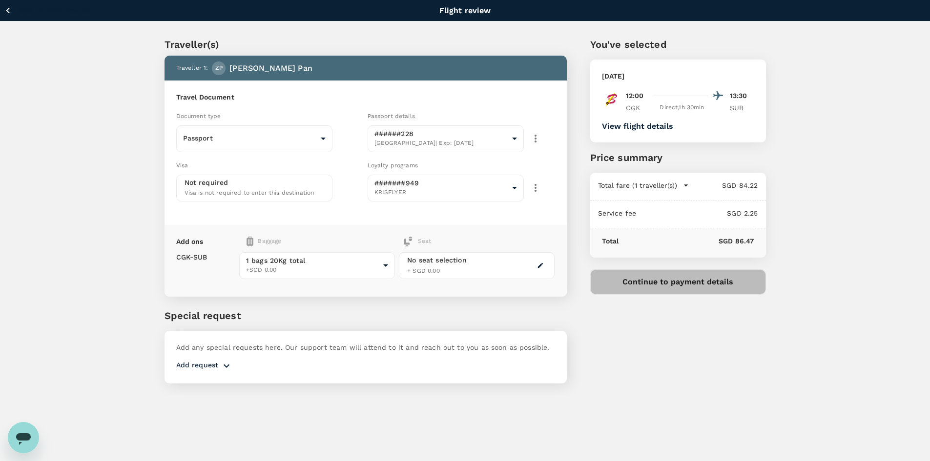
click at [655, 290] on button "Continue to payment details" at bounding box center [678, 281] width 176 height 25
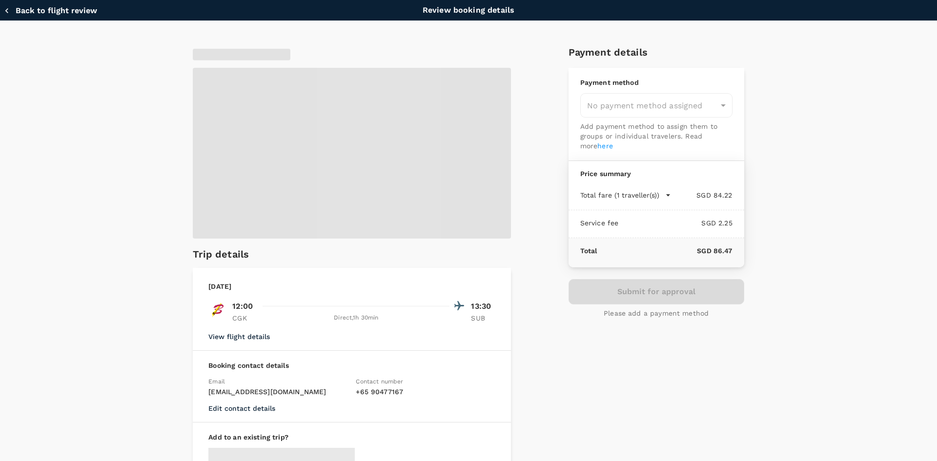
type input "9fbbbe2b-f4ca-495e-a82e-e84c83b30aa5"
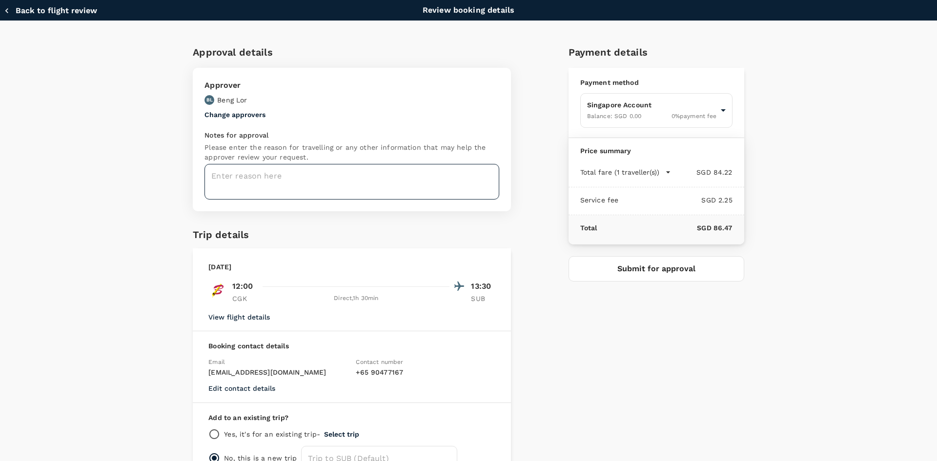
click at [436, 177] on textarea at bounding box center [351, 182] width 295 height 36
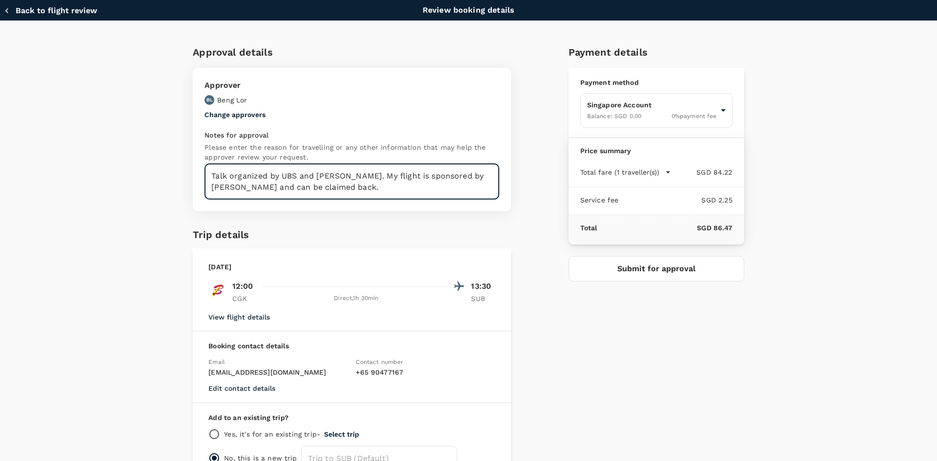
type textarea "Talk organized by UBS and Howden. My flight is sponsored by Howden and can be c…"
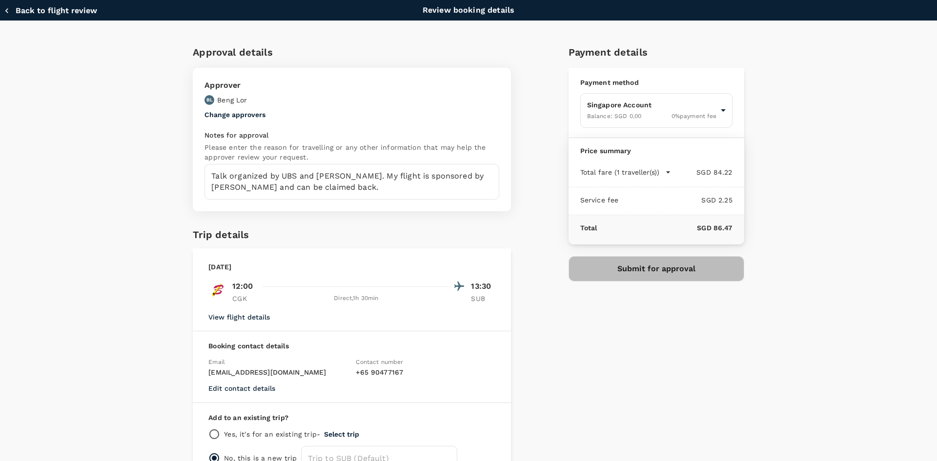
click at [667, 276] on button "Submit for approval" at bounding box center [657, 268] width 176 height 25
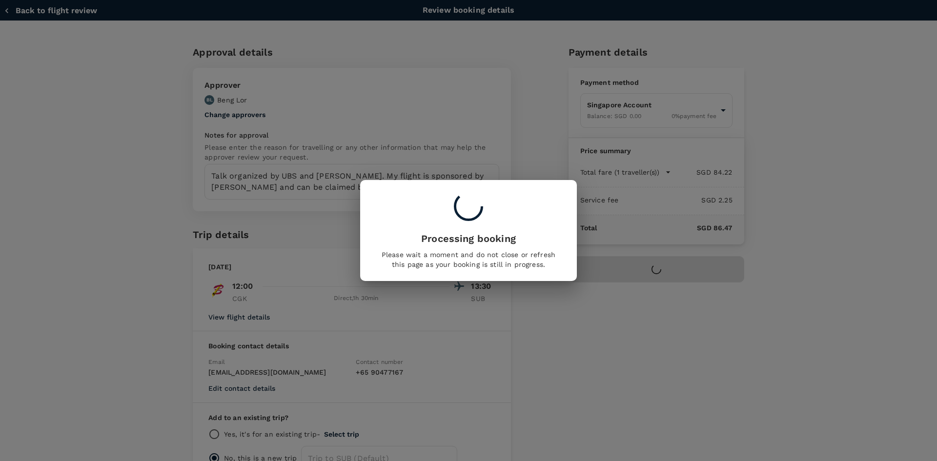
click at [553, 251] on p "Please wait a moment and do not close or refresh this page as your booking is s…" at bounding box center [469, 260] width 178 height 20
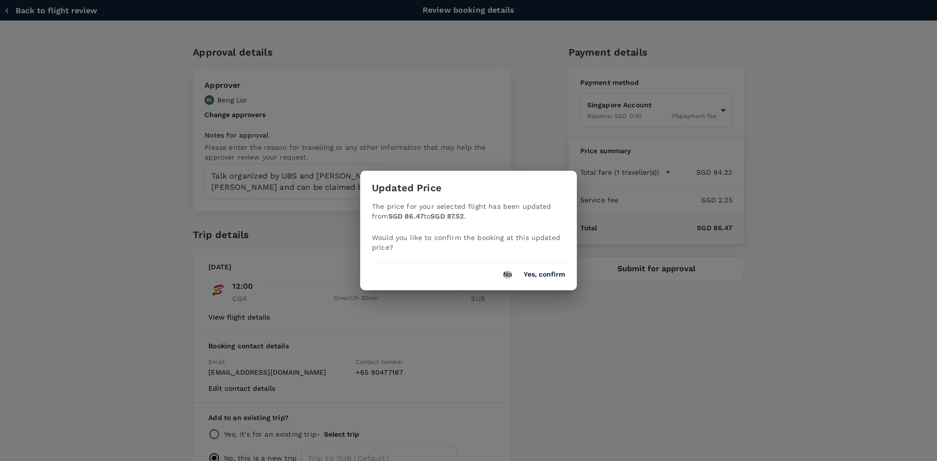
click at [505, 276] on button "No" at bounding box center [507, 275] width 9 height 8
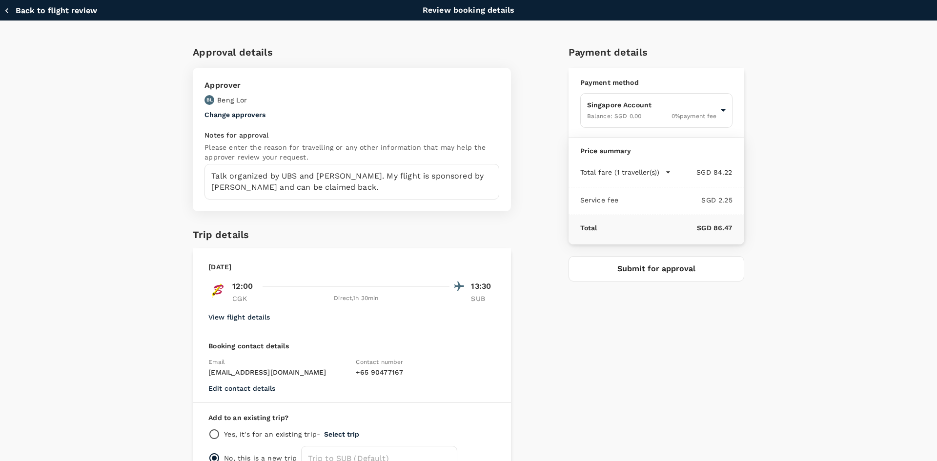
scroll to position [63, 0]
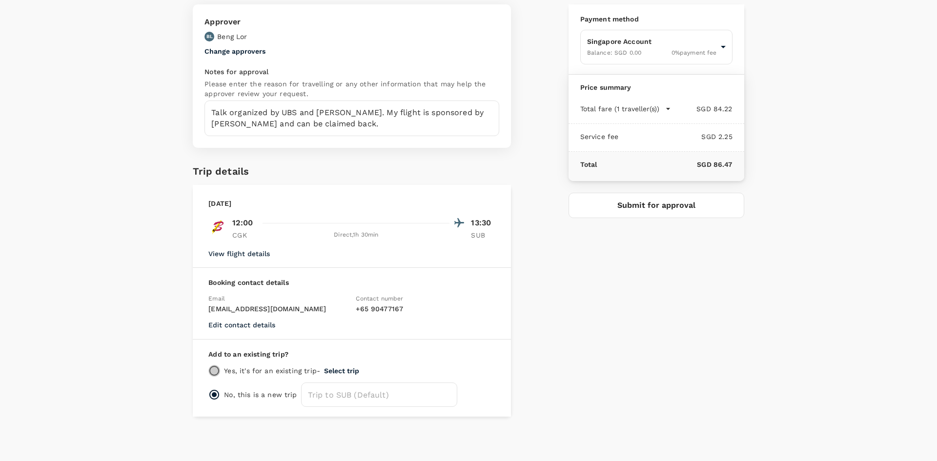
click at [210, 371] on input "radio" at bounding box center [214, 371] width 12 height 12
radio input "true"
radio input "false"
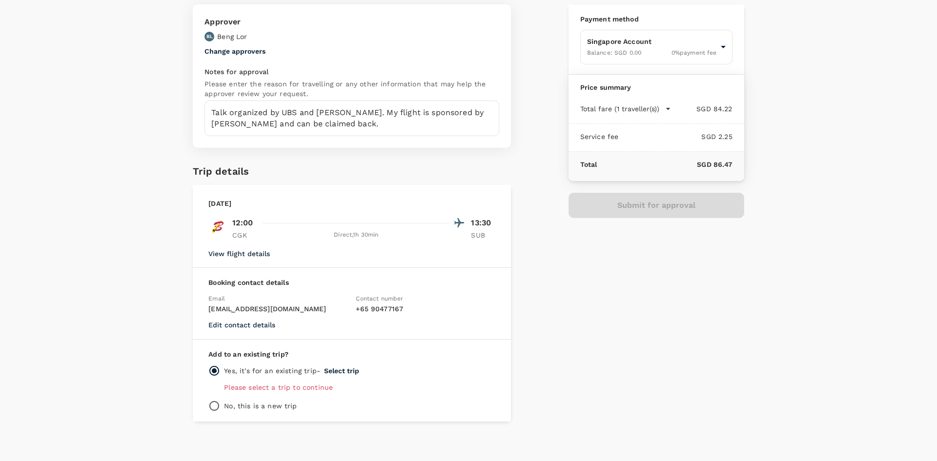
click at [296, 388] on p "Please select a trip to continue" at bounding box center [359, 388] width 271 height 10
click at [257, 382] on div "Add to an existing trip? Yes, it's for an existing trip - Select trip Please se…" at bounding box center [352, 381] width 318 height 82
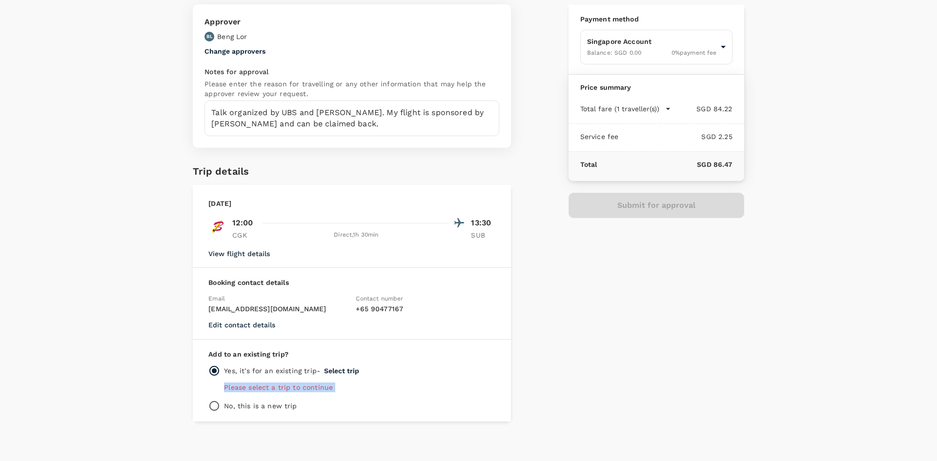
click at [257, 382] on div "Add to an existing trip? Yes, it's for an existing trip - Select trip Please se…" at bounding box center [352, 381] width 318 height 82
click at [380, 402] on div "No, this is a new trip" at bounding box center [351, 406] width 287 height 12
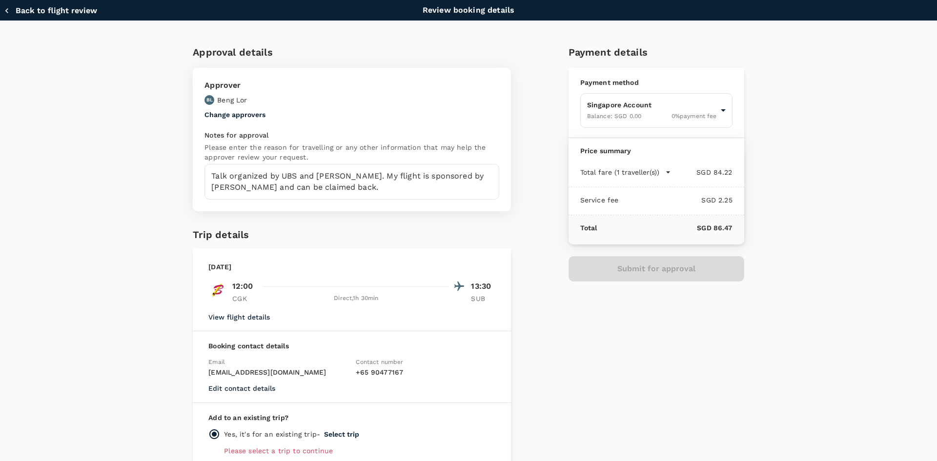
scroll to position [68, 0]
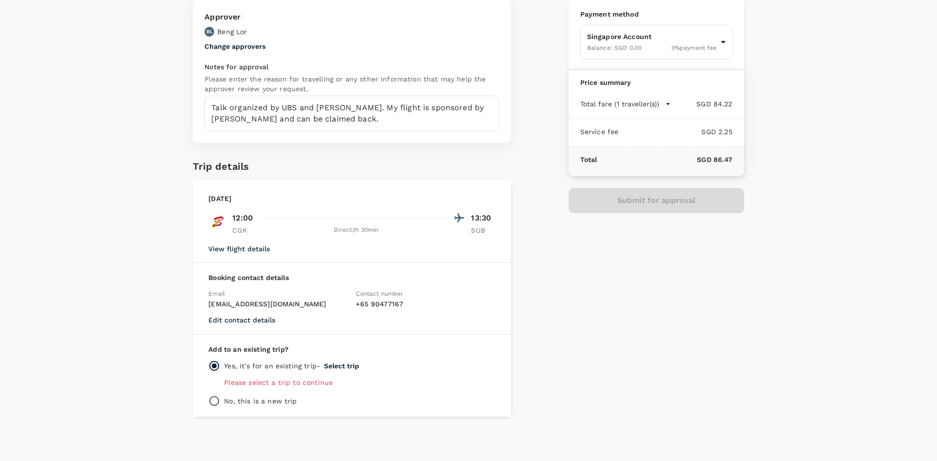
click at [337, 367] on button "Select trip" at bounding box center [341, 366] width 35 height 8
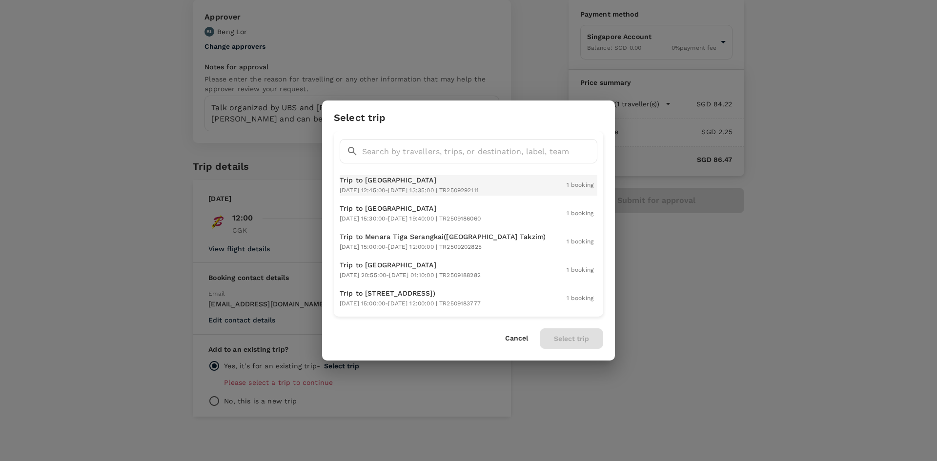
click at [479, 187] on span "2025-10-15 12:45:00 - 2025-10-15 13:35:00 | TR2509292111" at bounding box center [409, 190] width 139 height 7
click at [583, 340] on button "Select trip" at bounding box center [571, 338] width 63 height 20
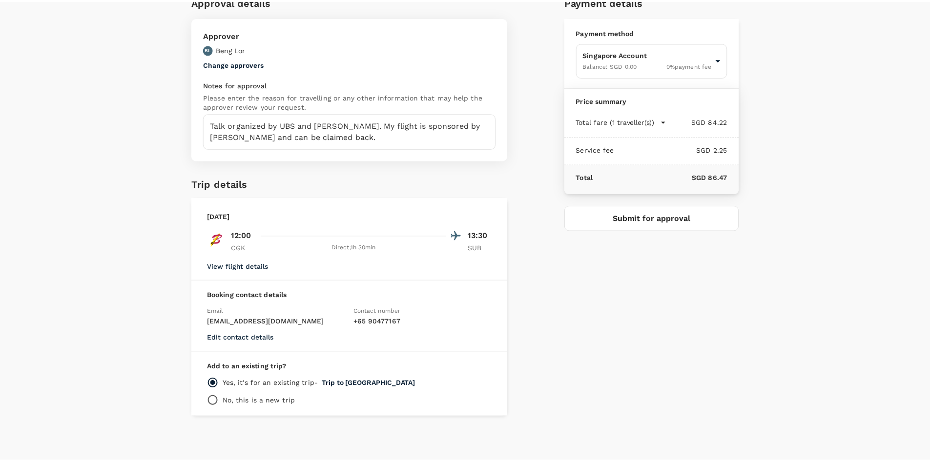
scroll to position [0, 0]
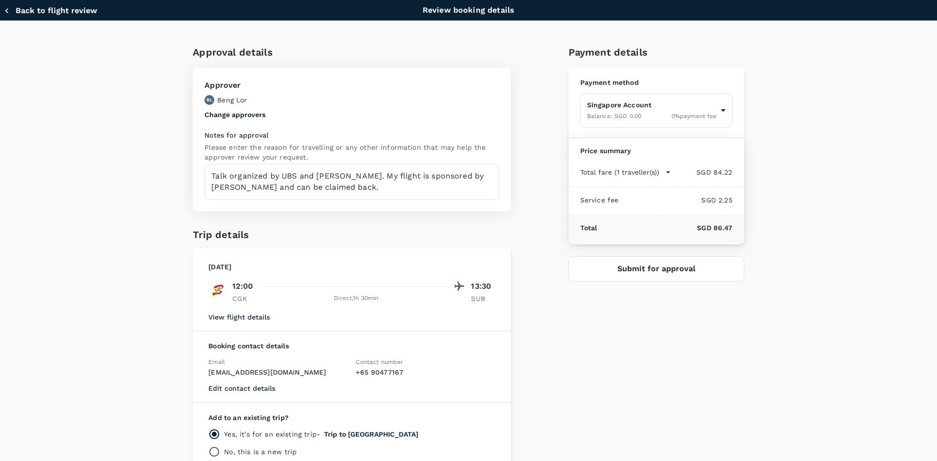
click at [237, 288] on p "12:00" at bounding box center [242, 287] width 20 height 12
click at [418, 335] on div "Booking contact details Email zhaopan@mirxes.com Contact number + 65 90477167 E…" at bounding box center [352, 367] width 318 height 72
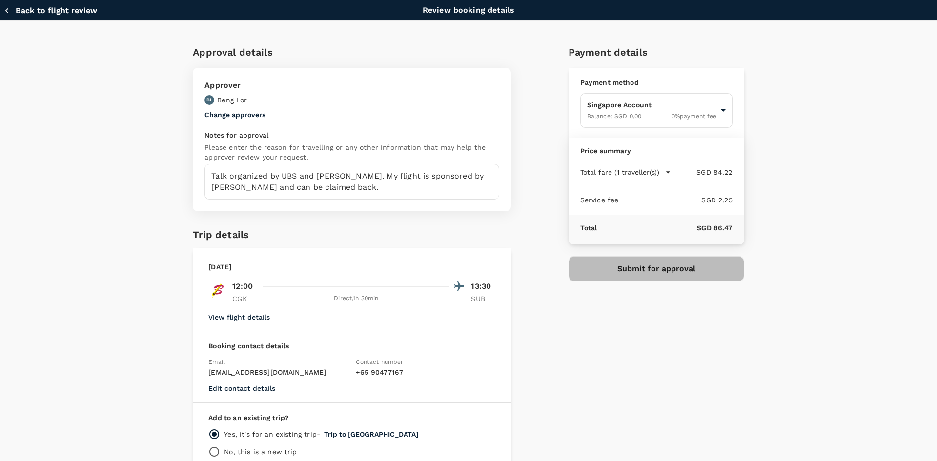
click at [675, 276] on button "Submit for approval" at bounding box center [657, 268] width 176 height 25
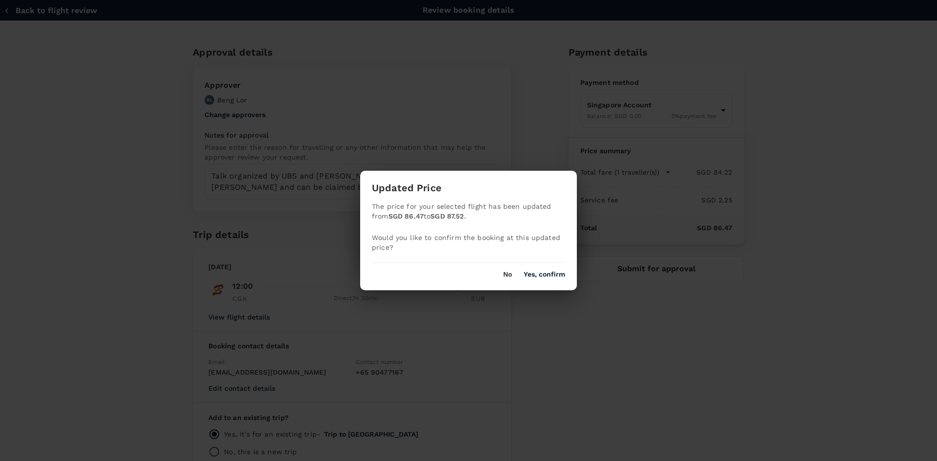
click at [560, 269] on div "No Yes, confirm" at bounding box center [468, 271] width 217 height 16
click at [541, 272] on button "Yes, confirm" at bounding box center [544, 275] width 41 height 8
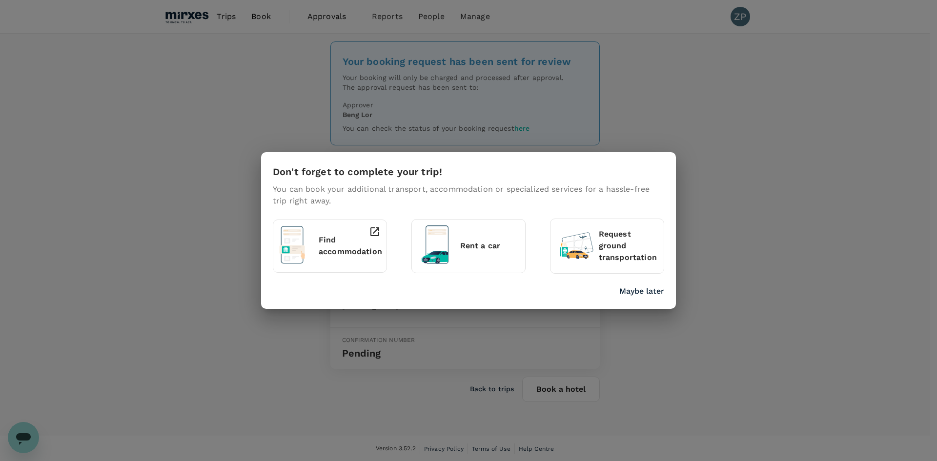
click at [262, 24] on div "Don't forget to complete your trip! You can book your additional transport, acc…" at bounding box center [468, 230] width 937 height 461
click at [640, 291] on p "Maybe later" at bounding box center [641, 292] width 45 height 12
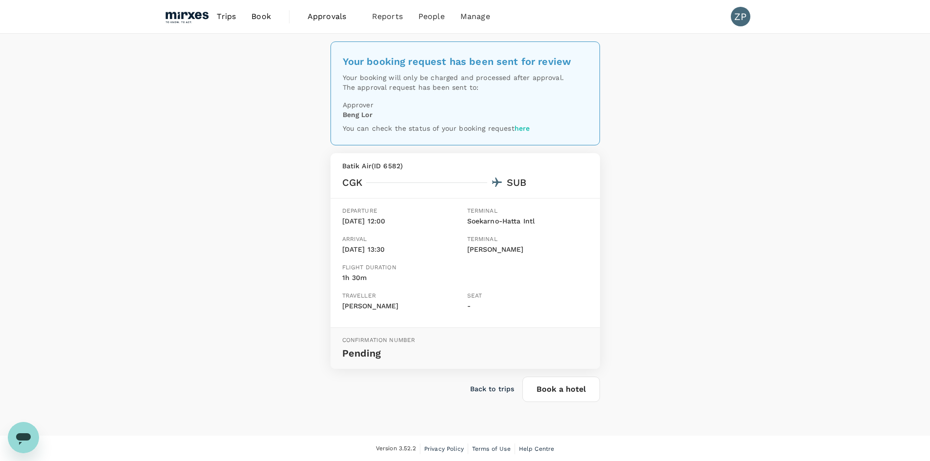
click at [261, 21] on span "Book" at bounding box center [261, 17] width 20 height 12
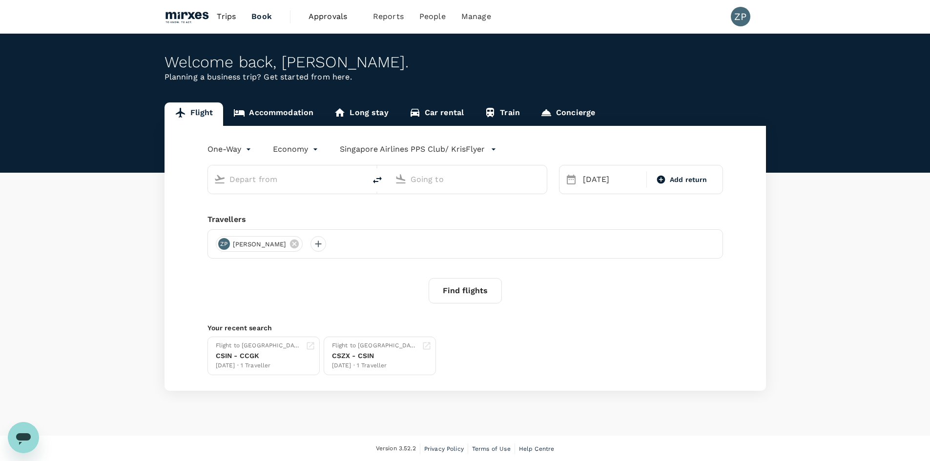
type input "Jakarta, Indonesia (any)"
type input "Surabaya, Indonesia (any)"
type input "Jakarta, Indonesia (any)"
type input "Surabaya, Indonesia (any)"
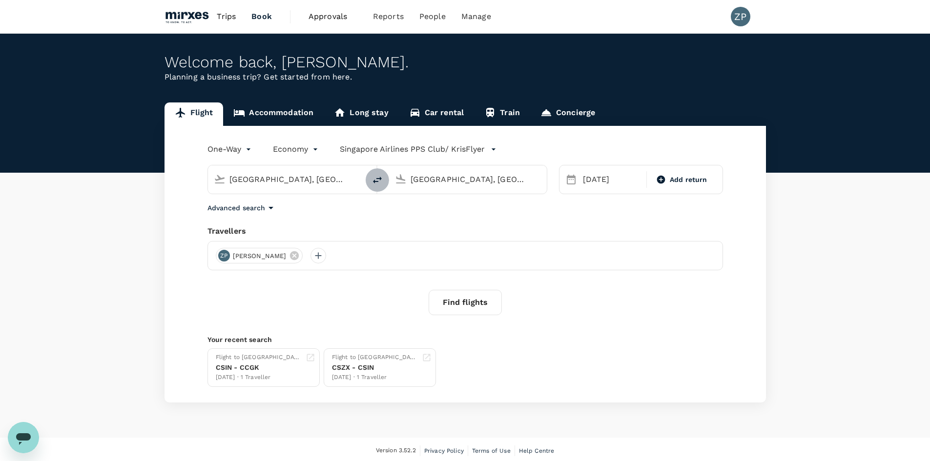
click at [380, 180] on icon "delete" at bounding box center [377, 180] width 12 height 12
type input "Surabaya, Indonesia (any)"
drag, startPoint x: 515, startPoint y: 182, endPoint x: 387, endPoint y: 171, distance: 128.8
click at [387, 171] on div "Surabaya, Indonesia (any) Jakarta, Indonesia (any)" at bounding box center [377, 179] width 340 height 29
click at [418, 201] on p "Singapore, Singapore" at bounding box center [482, 199] width 195 height 10
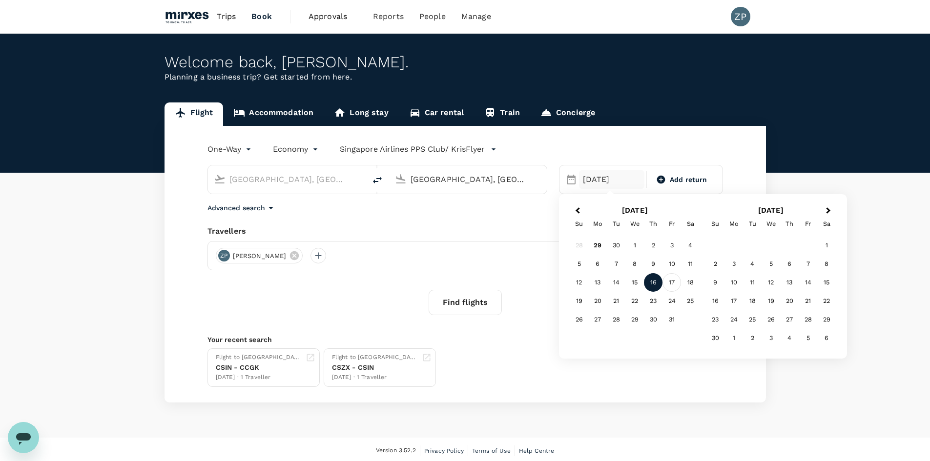
type input "Singapore, Singapore (any)"
click at [676, 282] on div "17" at bounding box center [671, 282] width 19 height 19
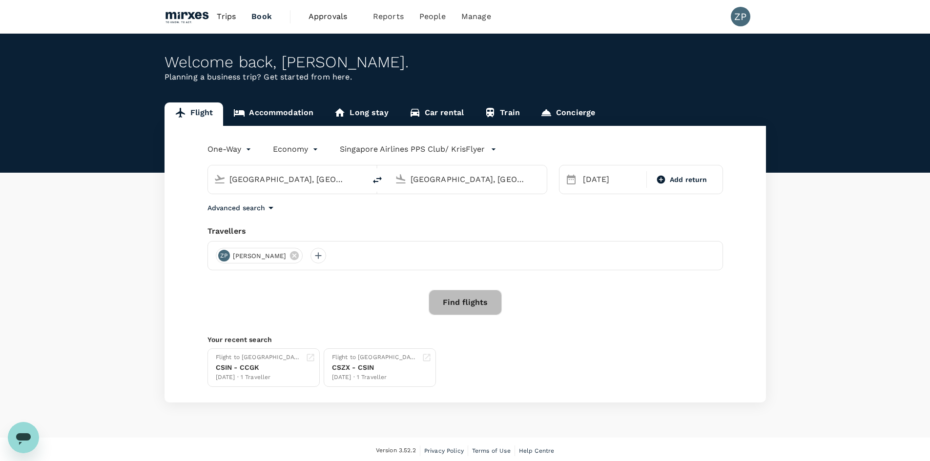
click at [484, 310] on button "Find flights" at bounding box center [465, 302] width 73 height 25
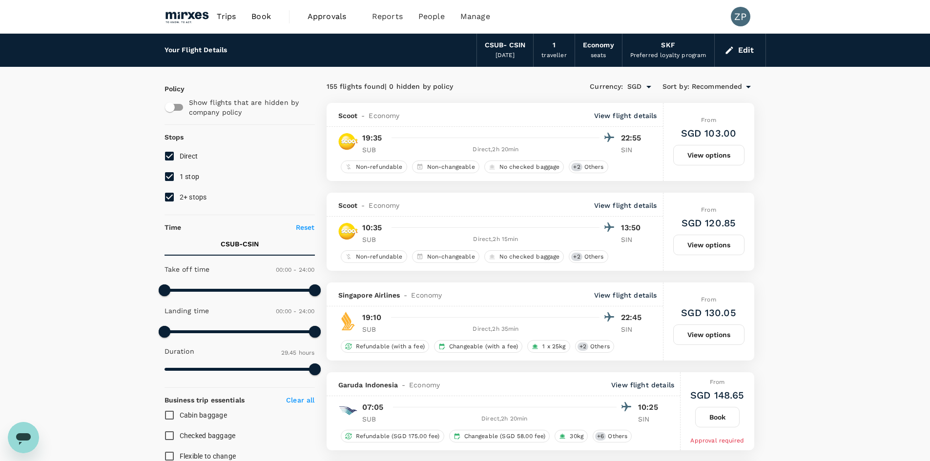
type input "1785"
type input "900"
drag, startPoint x: 316, startPoint y: 291, endPoint x: 258, endPoint y: 290, distance: 58.1
click at [258, 290] on span at bounding box center [258, 291] width 12 height 12
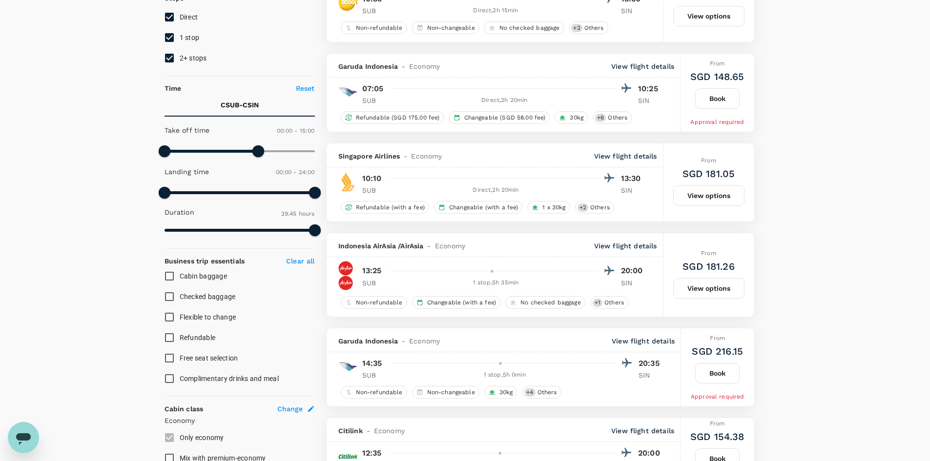
scroll to position [77, 0]
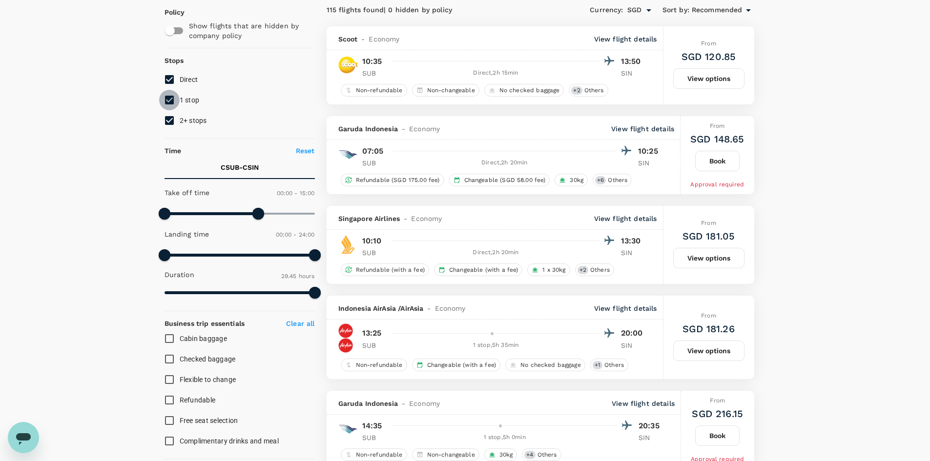
click at [170, 100] on input "1 stop" at bounding box center [169, 100] width 20 height 20
checkbox input "false"
click at [169, 118] on input "2+ stops" at bounding box center [169, 120] width 20 height 20
checkbox input "false"
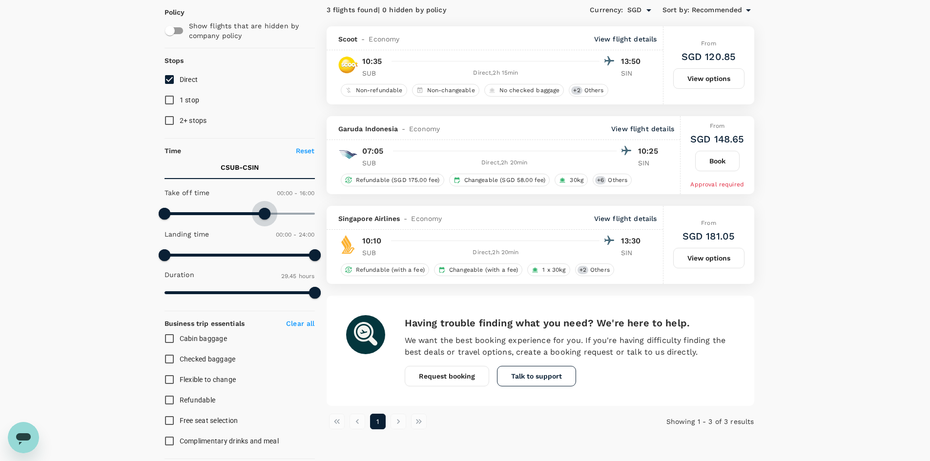
type input "1080"
drag, startPoint x: 262, startPoint y: 216, endPoint x: 278, endPoint y: 214, distance: 16.2
click at [278, 214] on span at bounding box center [277, 214] width 12 height 12
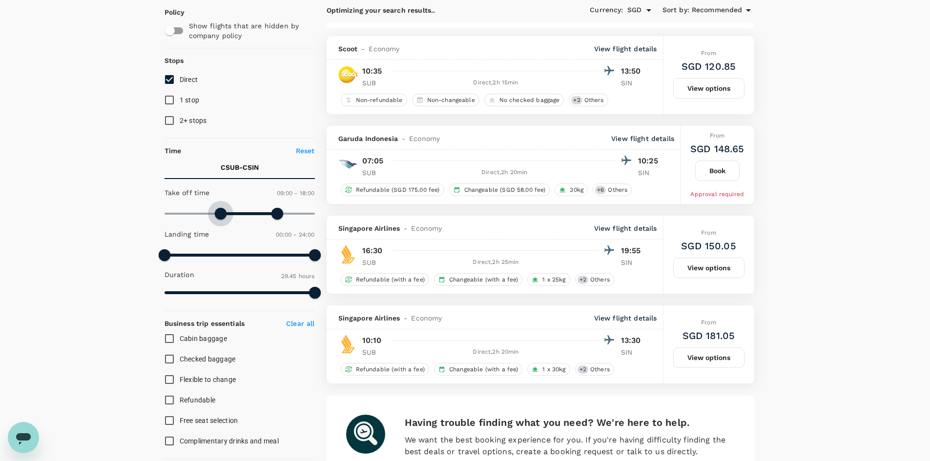
type input "570"
drag, startPoint x: 163, startPoint y: 212, endPoint x: 224, endPoint y: 225, distance: 62.7
click at [224, 225] on div "Take off time 09:30 - 18:00 Landing time 00:00 - 24:00 Duration 29.45 hours" at bounding box center [238, 243] width 154 height 121
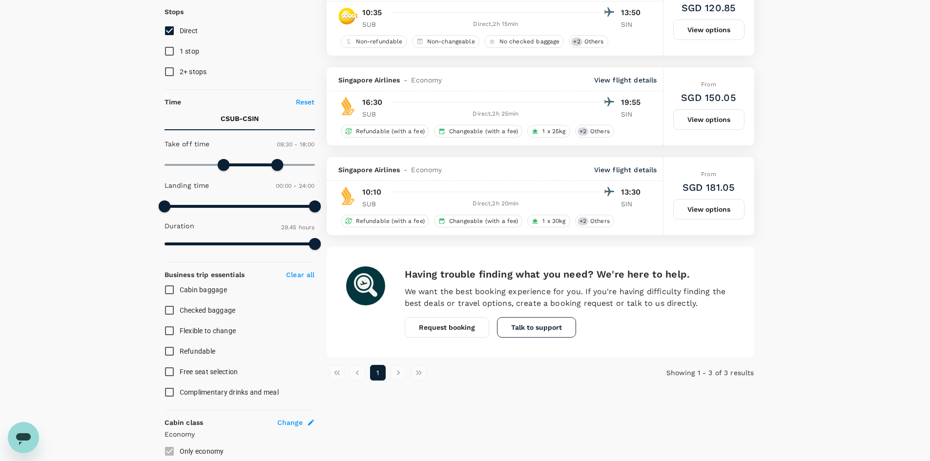
scroll to position [0, 0]
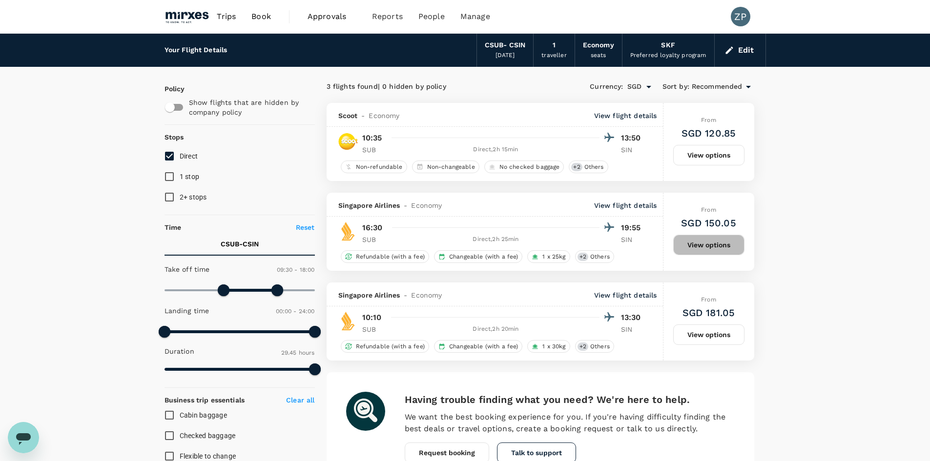
click at [695, 244] on button "View options" at bounding box center [708, 245] width 71 height 20
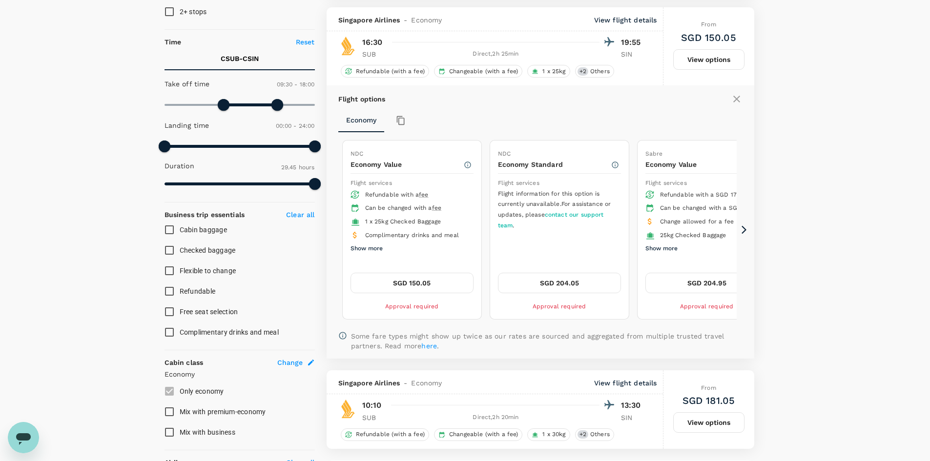
scroll to position [193, 0]
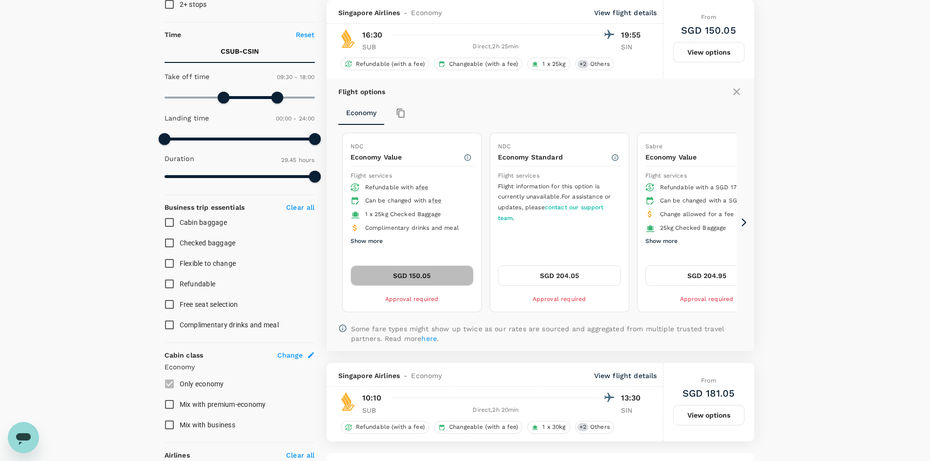
click at [417, 277] on button "SGD 150.05" at bounding box center [411, 276] width 123 height 20
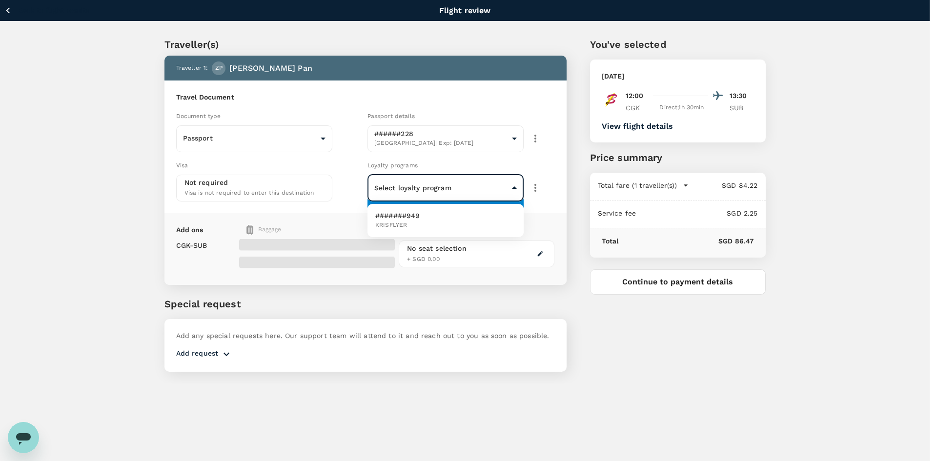
click at [465, 187] on body "Back to flight results Flight review Traveller(s) Traveller 1 : ZP Zhao Pan Tra…" at bounding box center [468, 244] width 937 height 488
click at [462, 224] on li "#######949 KRISFLYER" at bounding box center [446, 220] width 156 height 25
type input "c69eac34-844e-4145-8440-d3f369221fb5"
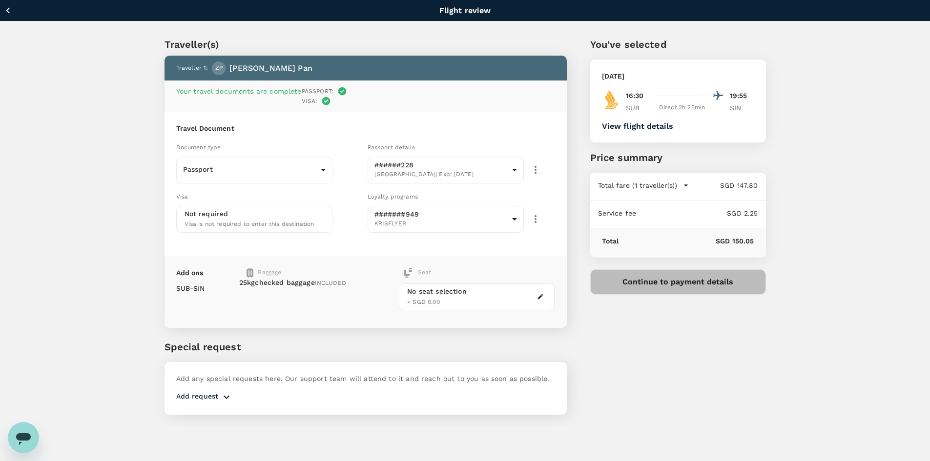
click at [695, 286] on button "Continue to payment details" at bounding box center [678, 281] width 176 height 25
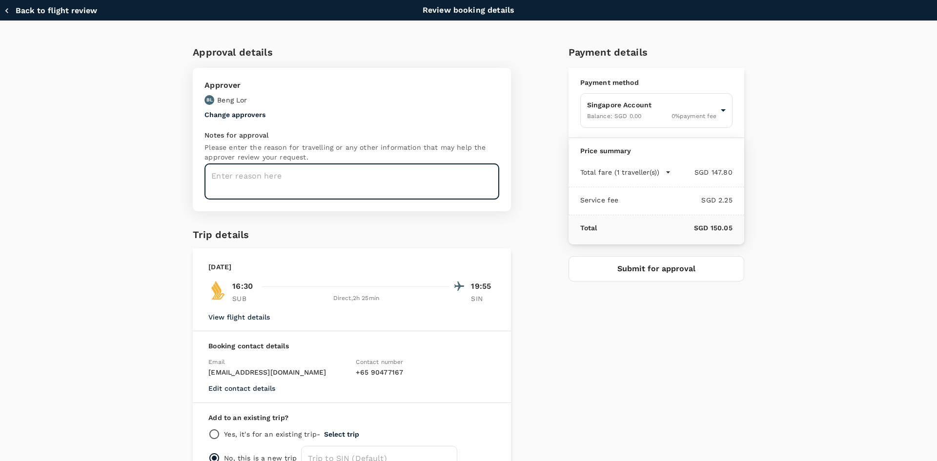
click at [388, 189] on textarea at bounding box center [351, 182] width 295 height 36
type textarea "E"
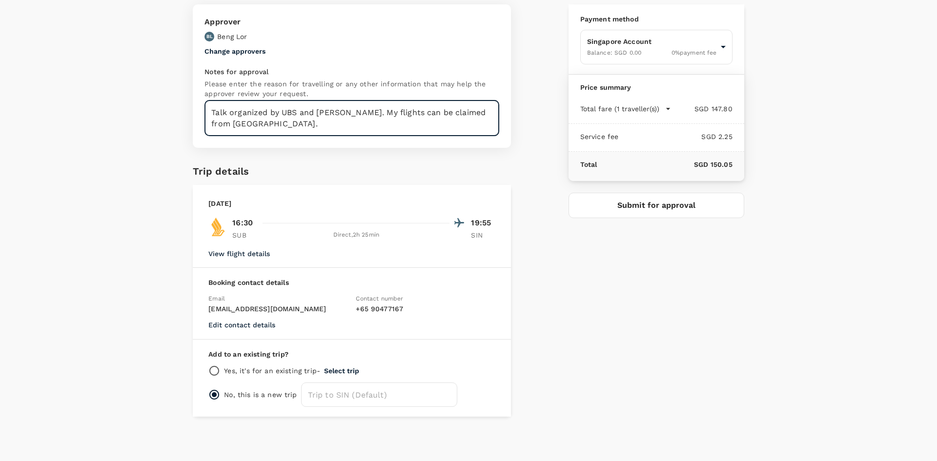
type textarea "Talk organized by UBS and Howden. My flights can be claimed from Howden."
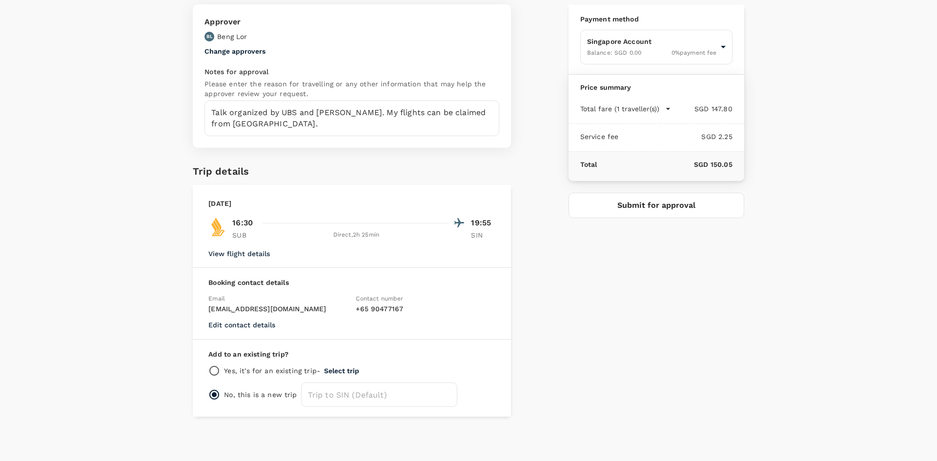
click at [346, 371] on button "Select trip" at bounding box center [341, 371] width 35 height 8
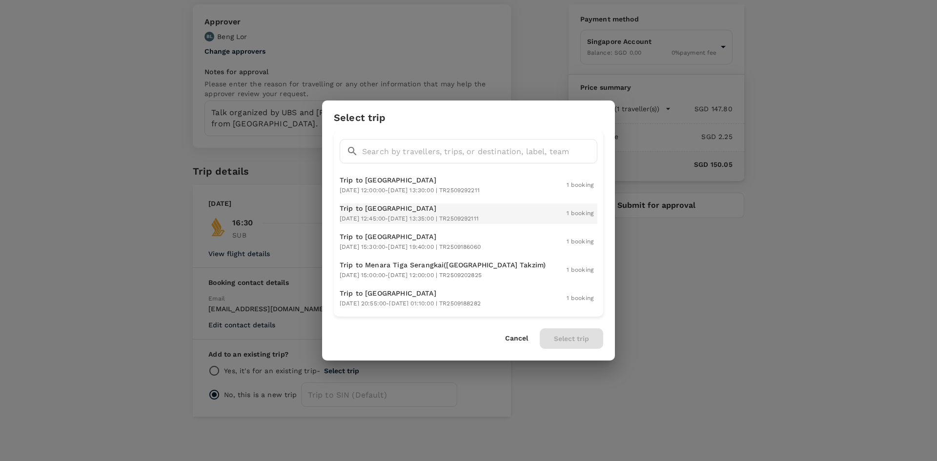
click at [444, 209] on p "Trip to Jakarta" at bounding box center [409, 209] width 139 height 10
click at [584, 335] on button "Select trip" at bounding box center [571, 338] width 63 height 20
radio input "true"
radio input "false"
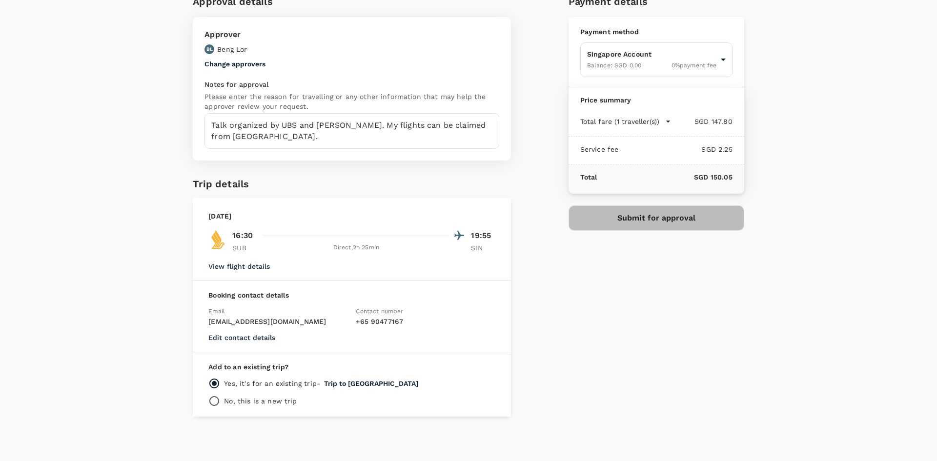
click at [672, 217] on button "Submit for approval" at bounding box center [657, 217] width 176 height 25
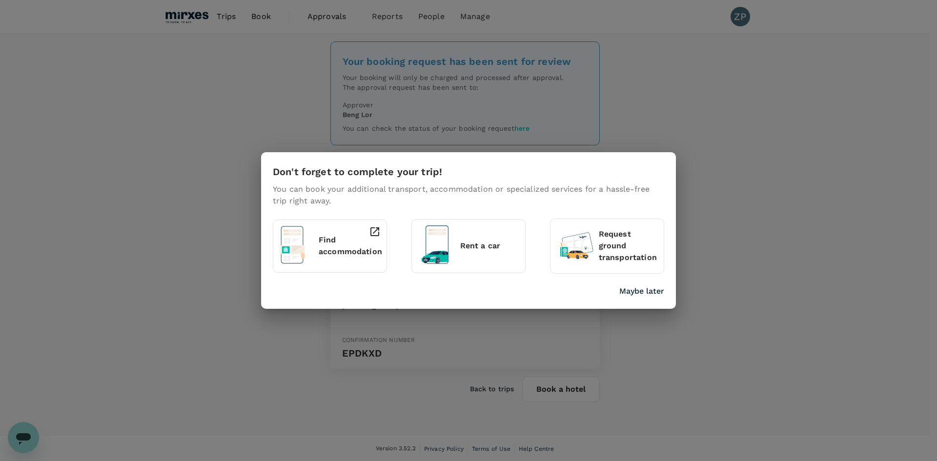
click at [654, 291] on p "Maybe later" at bounding box center [641, 292] width 45 height 12
